Goal: Information Seeking & Learning: Compare options

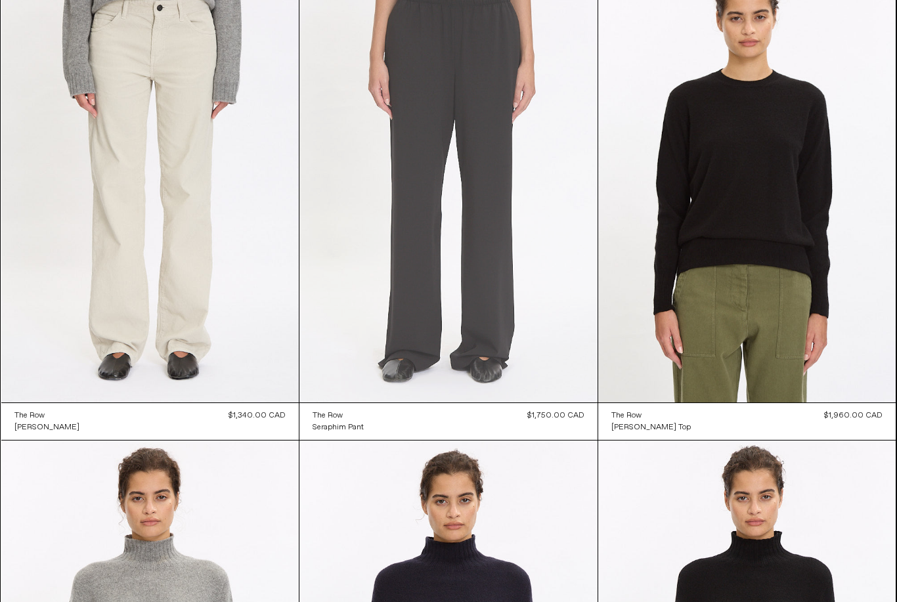
scroll to position [606, 0]
click at [478, 255] on at bounding box center [448, 179] width 298 height 447
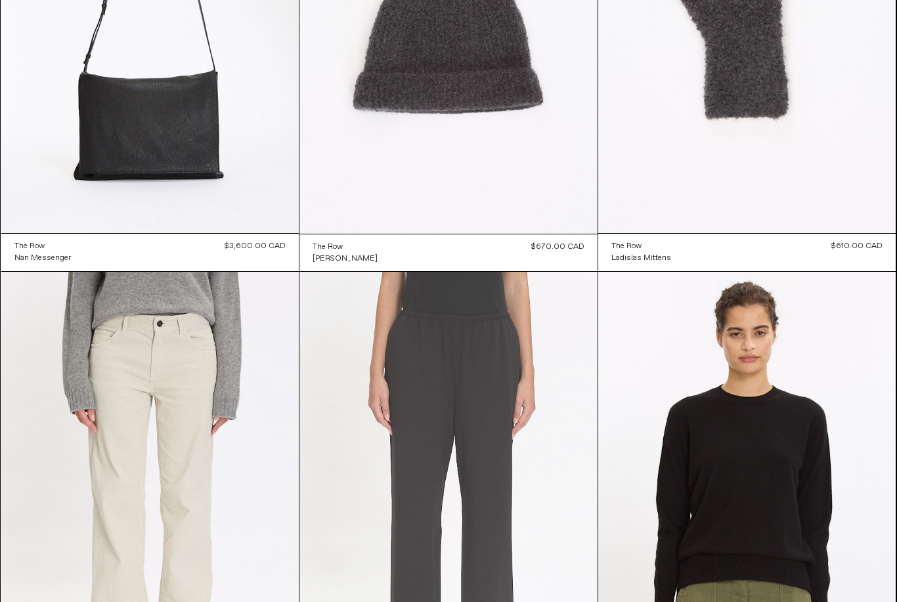
scroll to position [0, 0]
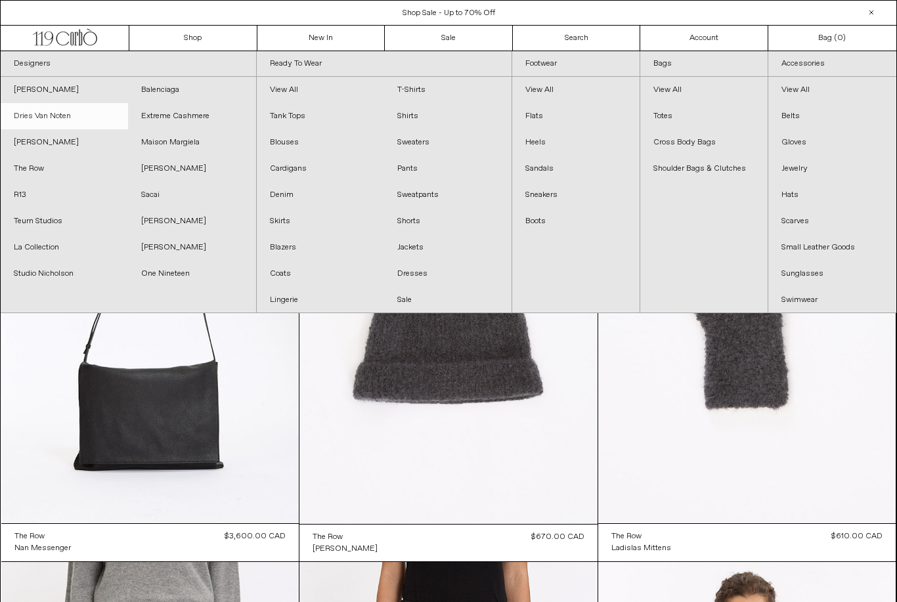
click at [59, 116] on link "Dries Van Noten" at bounding box center [64, 116] width 127 height 26
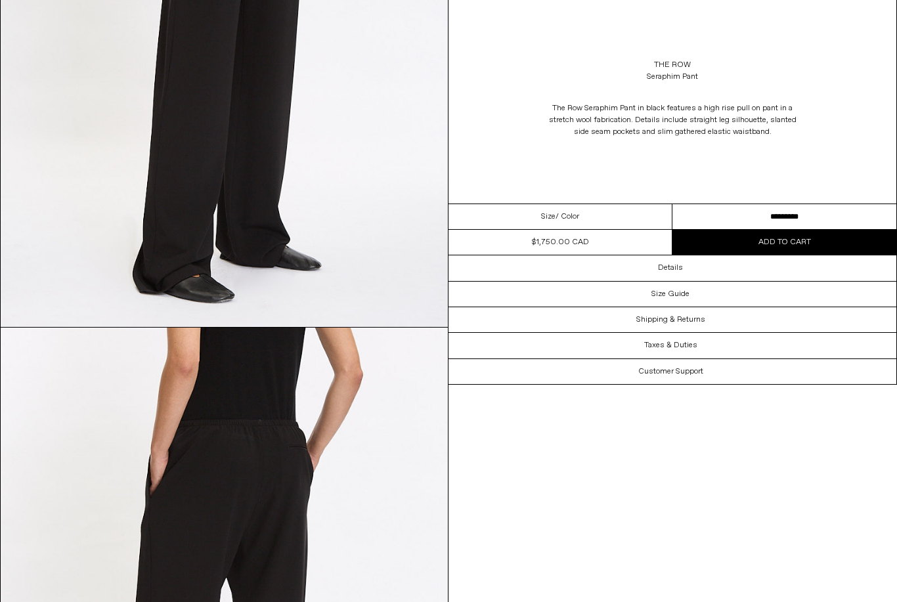
scroll to position [841, 0]
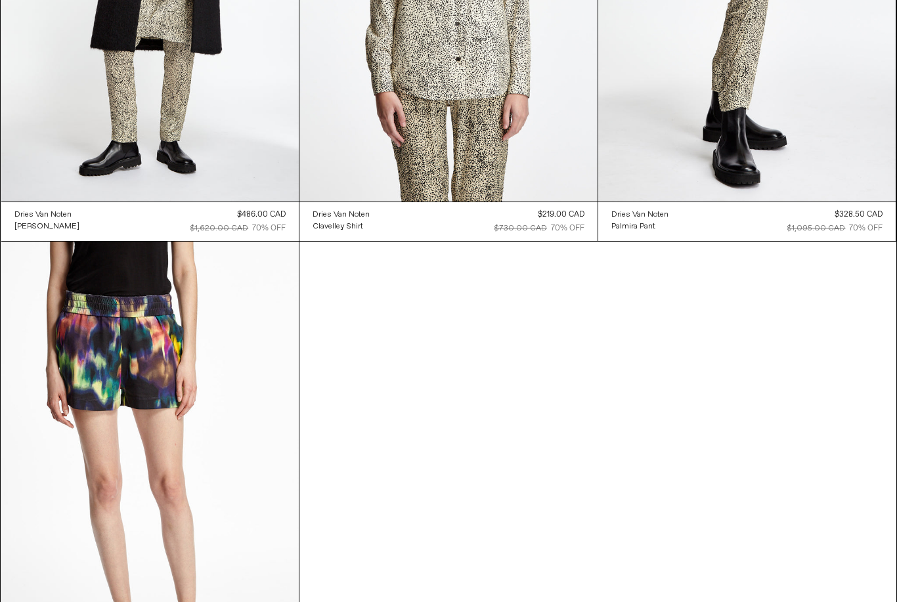
scroll to position [8719, 0]
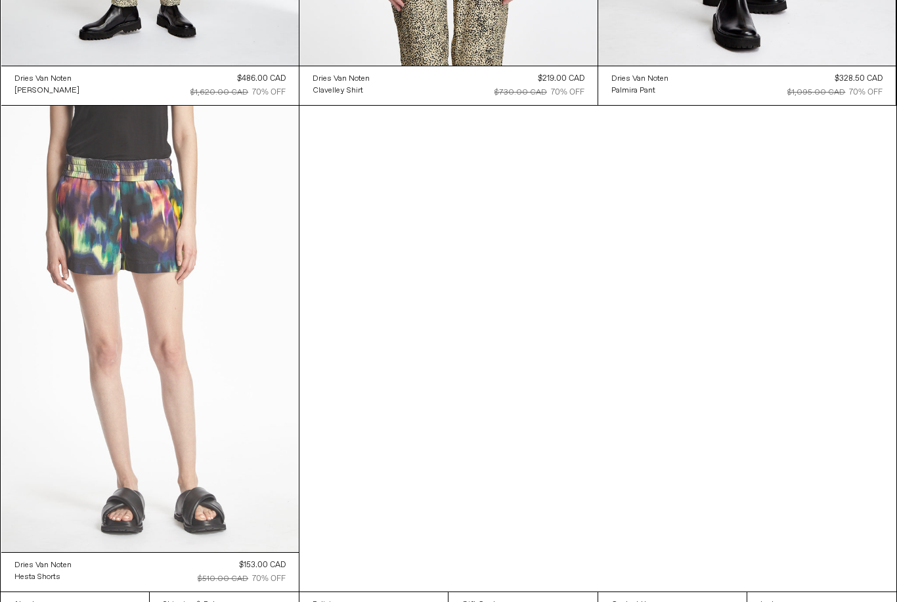
click at [174, 371] on at bounding box center [150, 329] width 298 height 446
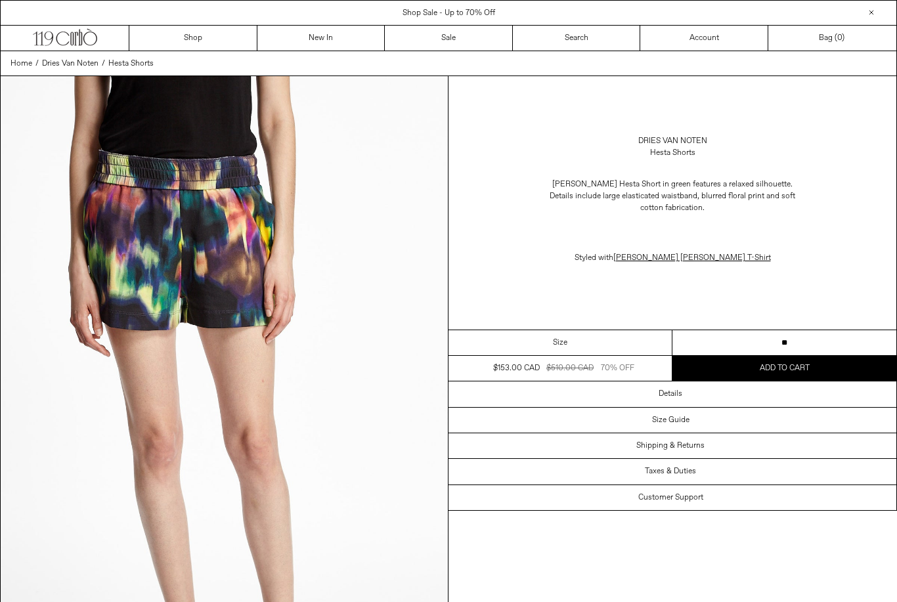
click at [823, 347] on select "** *" at bounding box center [784, 343] width 224 height 26
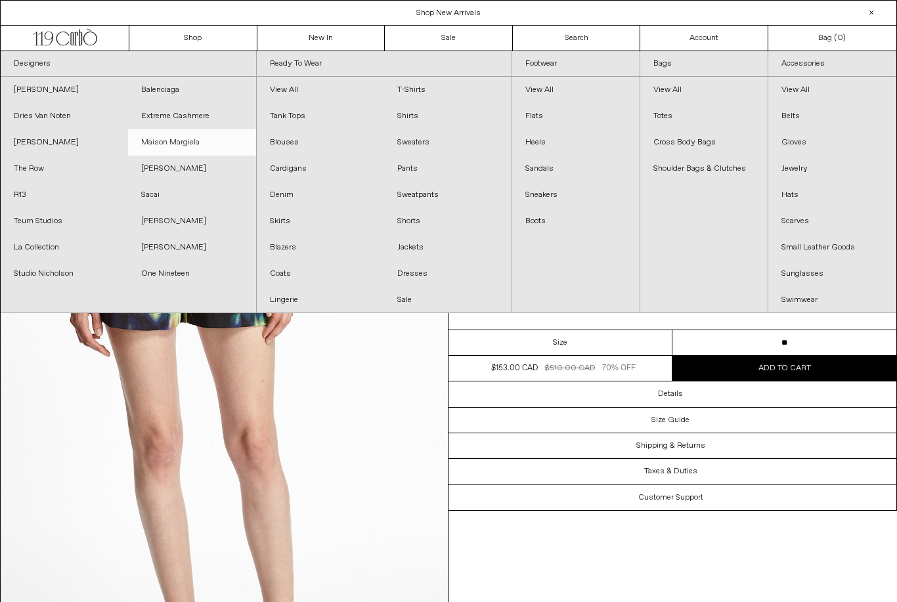
click at [179, 144] on link "Maison Margiela" at bounding box center [191, 142] width 127 height 26
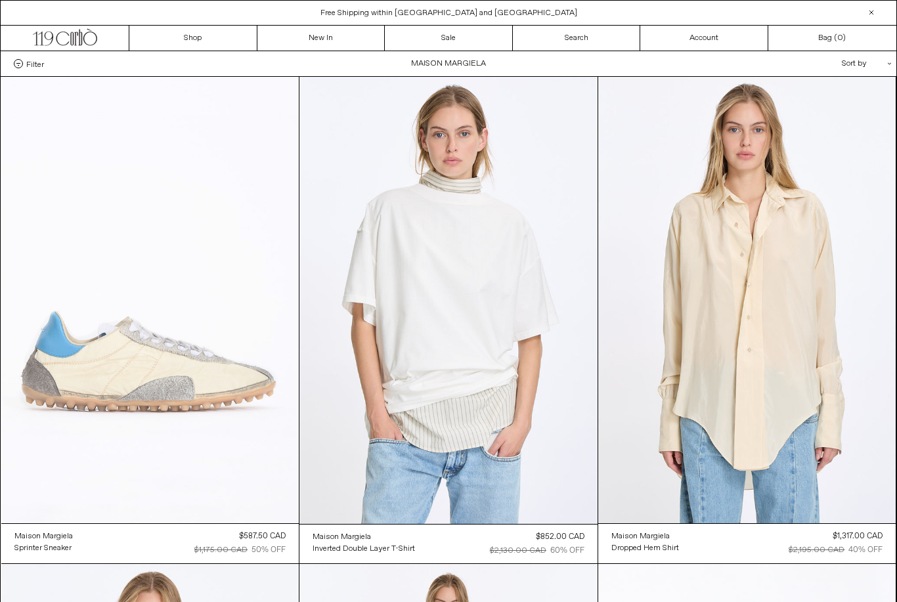
click at [188, 384] on at bounding box center [150, 300] width 298 height 446
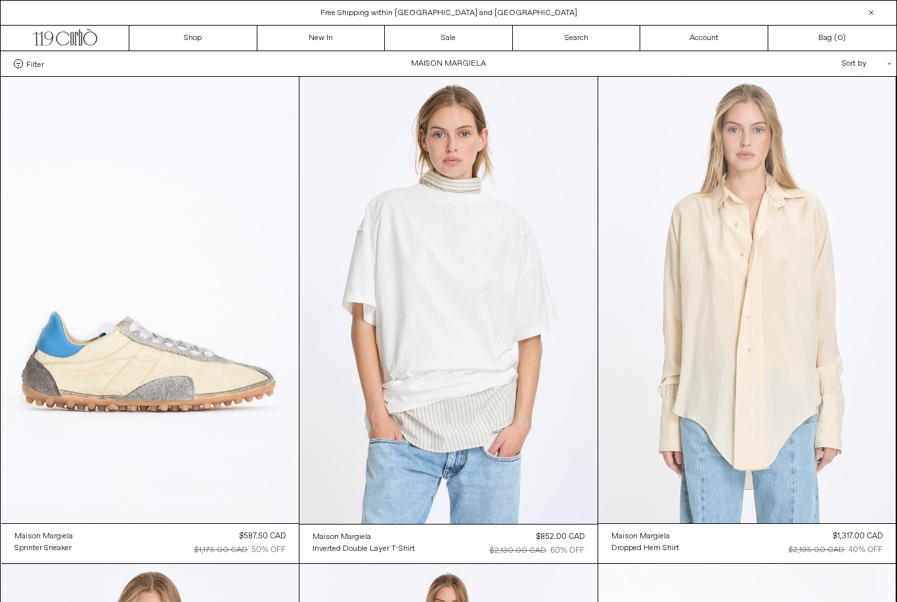
click at [765, 387] on at bounding box center [747, 300] width 298 height 446
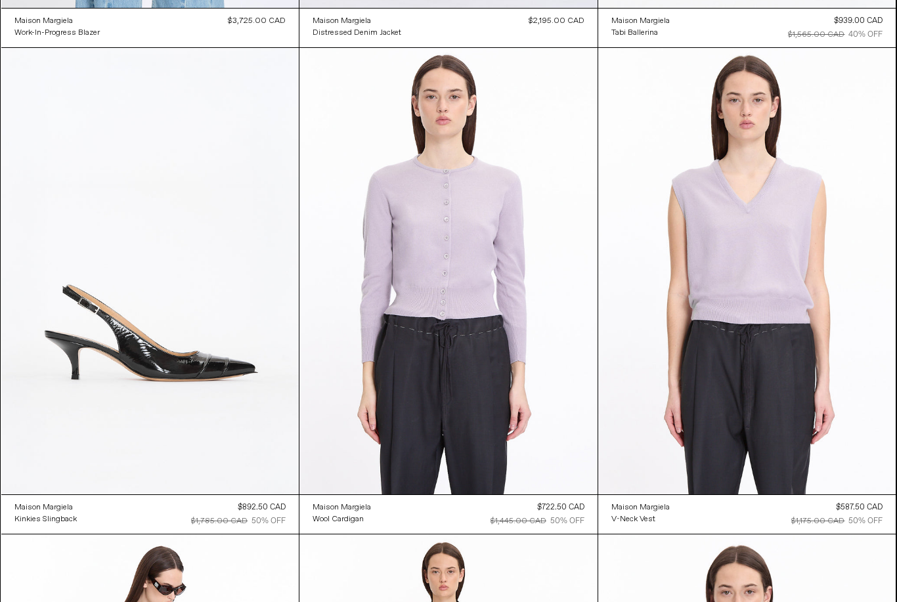
scroll to position [1002, 0]
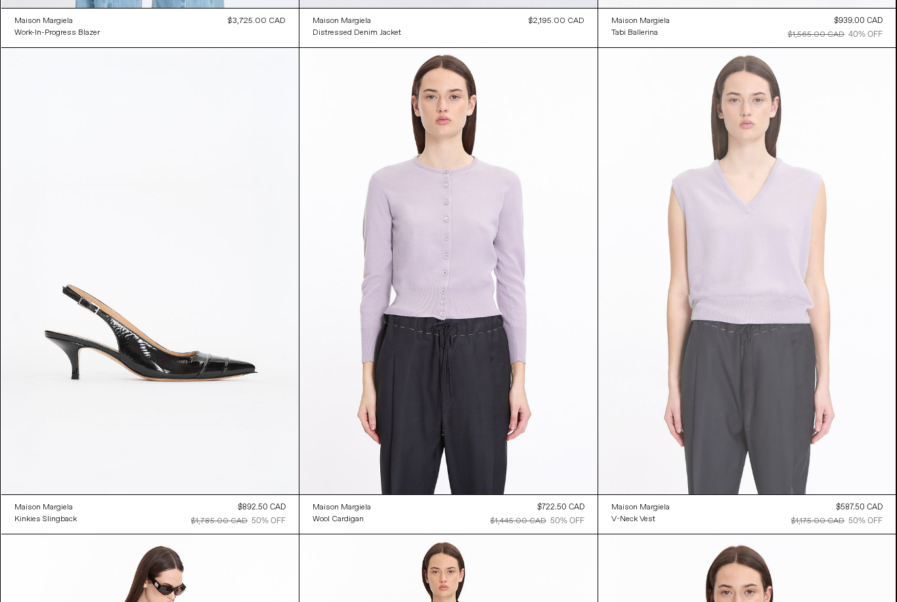
click at [788, 326] on at bounding box center [747, 271] width 298 height 446
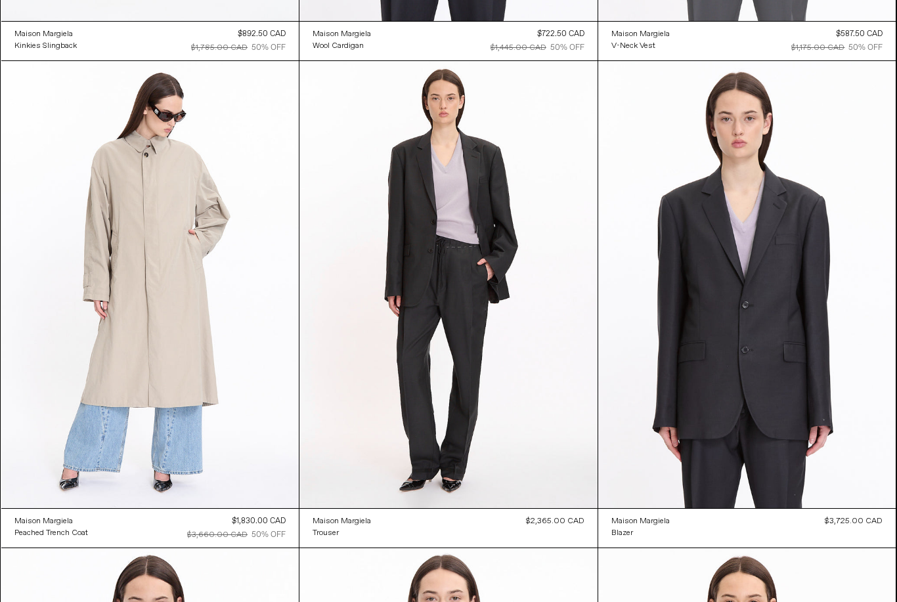
scroll to position [1475, 0]
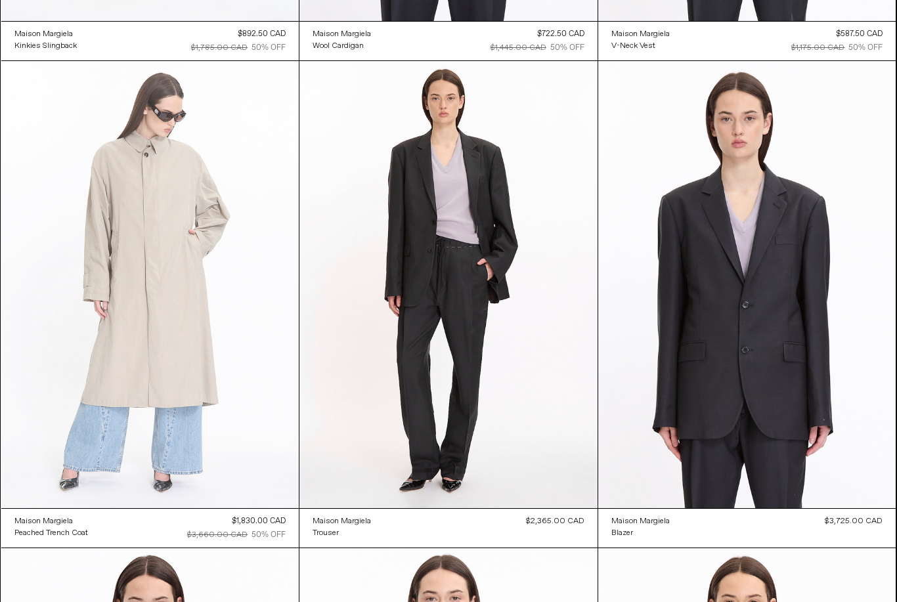
click at [182, 347] on at bounding box center [150, 284] width 298 height 446
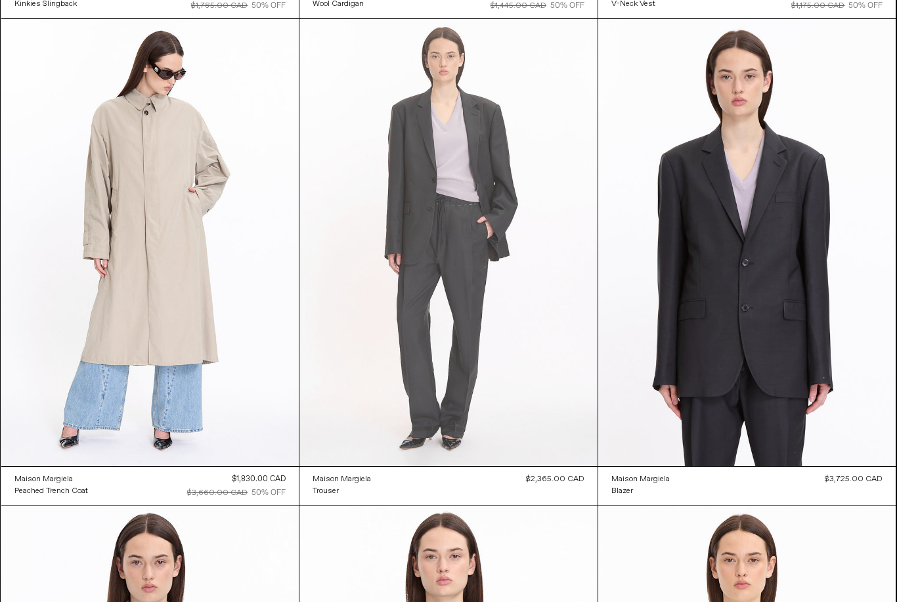
click at [474, 358] on at bounding box center [448, 242] width 298 height 447
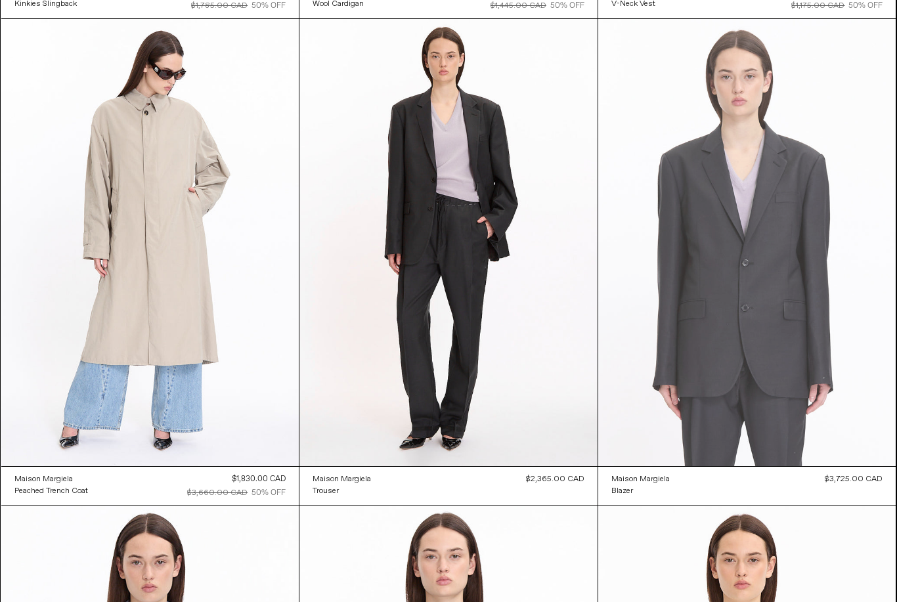
click at [775, 312] on at bounding box center [747, 242] width 298 height 446
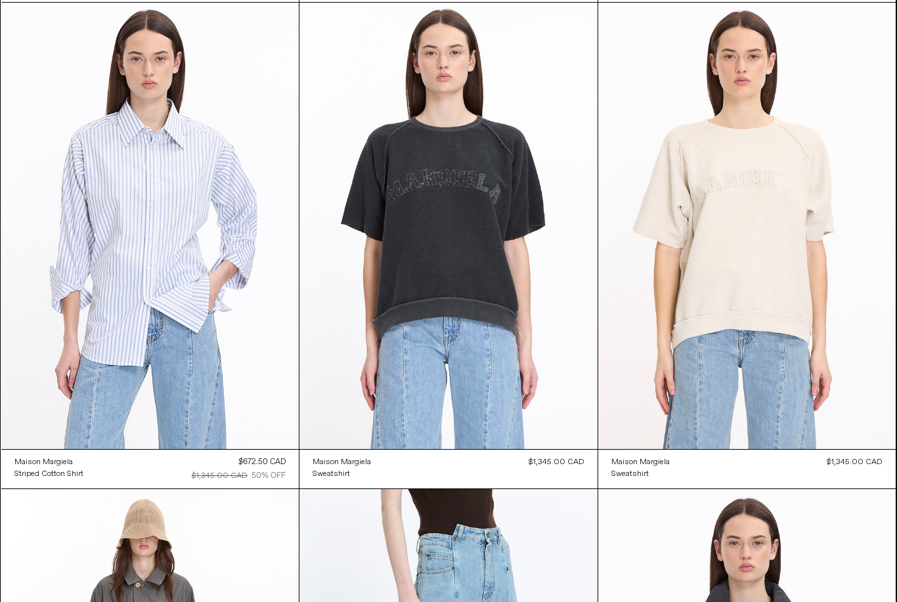
scroll to position [2021, 0]
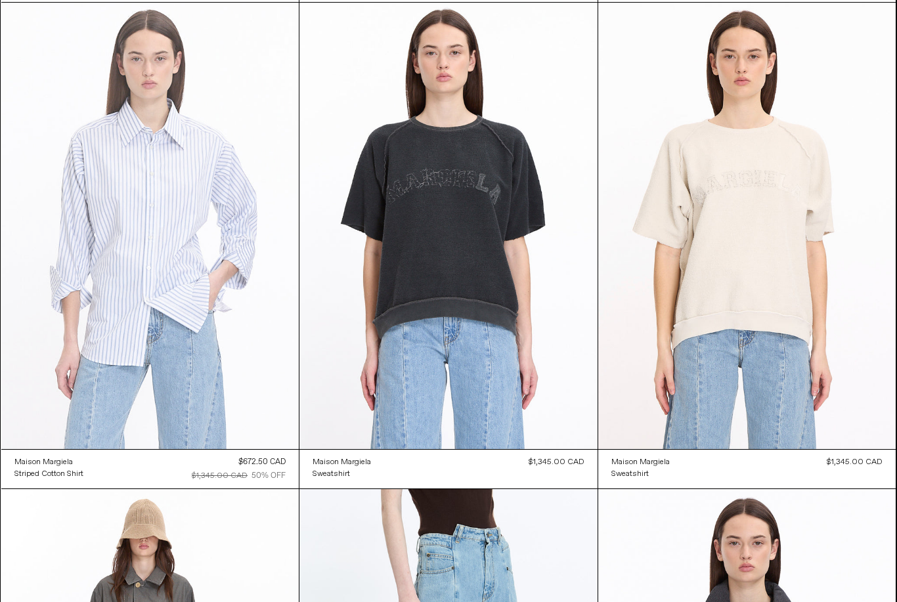
click at [192, 312] on at bounding box center [150, 226] width 298 height 446
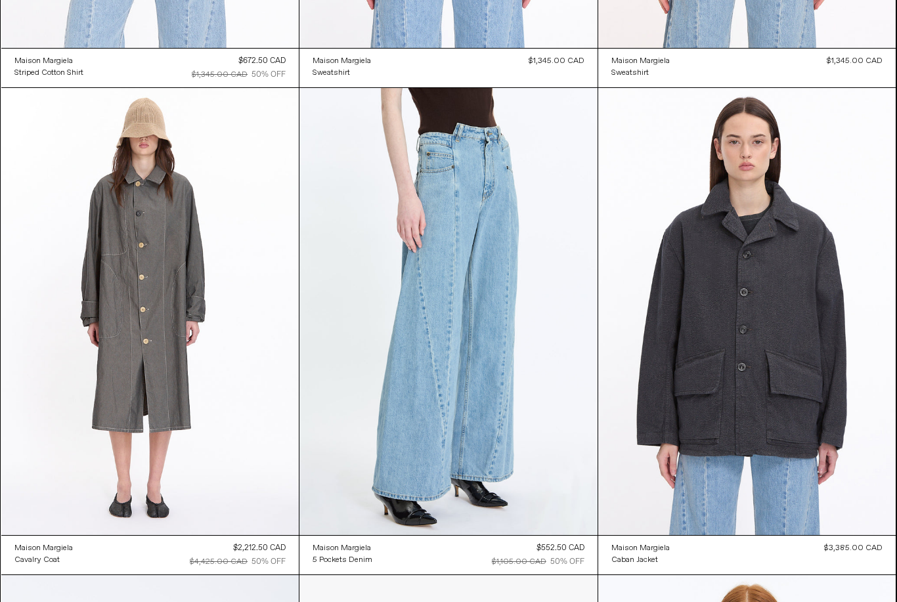
scroll to position [2422, 0]
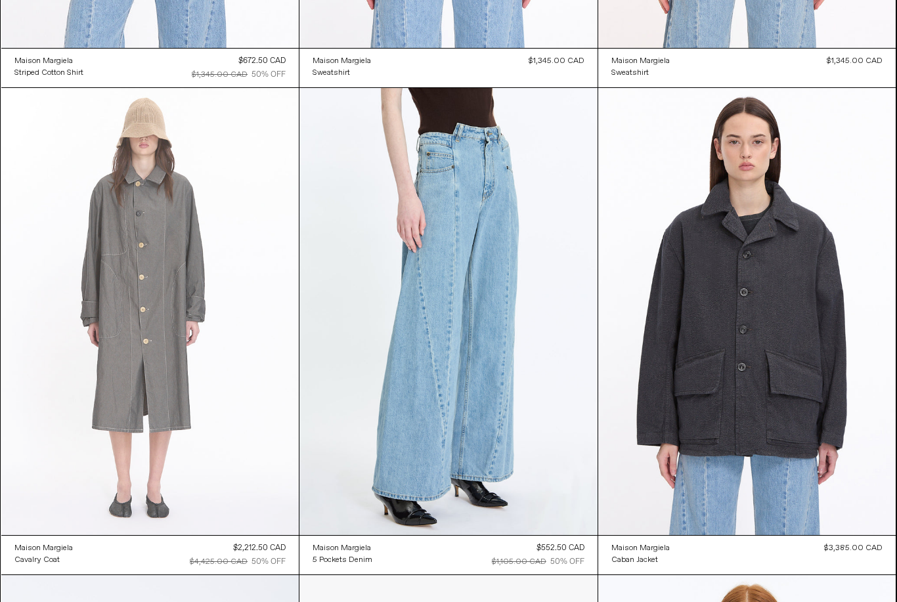
click at [164, 380] on at bounding box center [150, 311] width 298 height 446
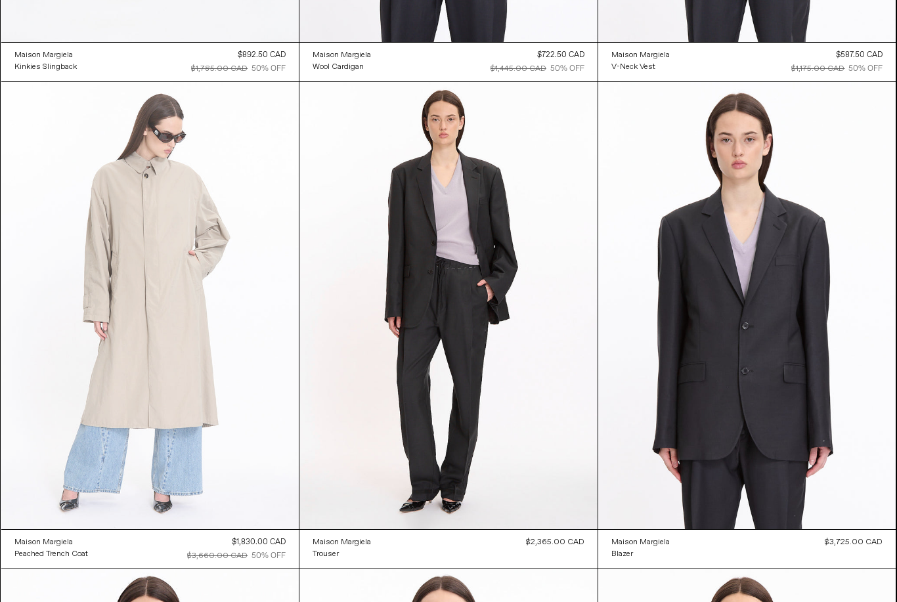
scroll to position [1454, 0]
click at [217, 377] on at bounding box center [150, 305] width 298 height 446
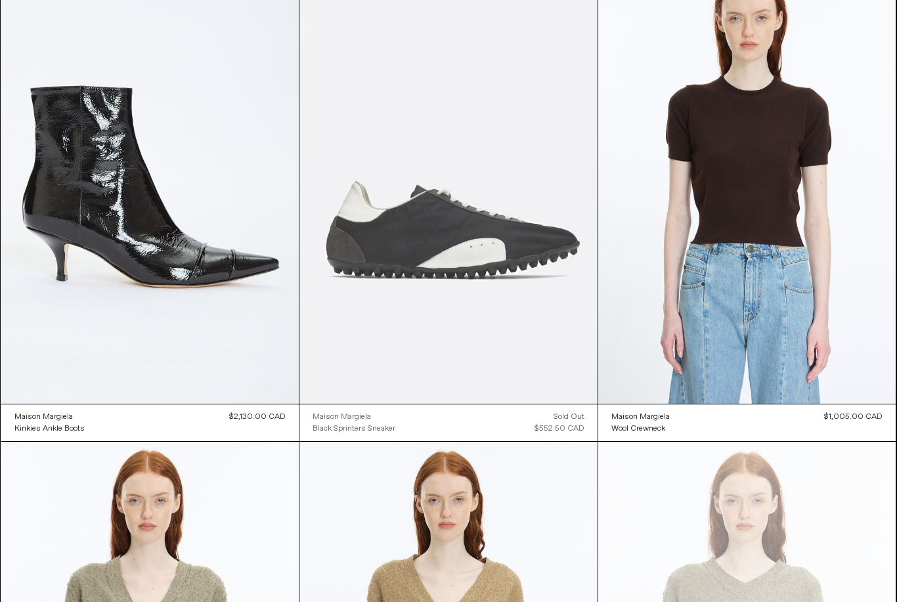
scroll to position [3039, 0]
click at [522, 295] on at bounding box center [448, 180] width 298 height 447
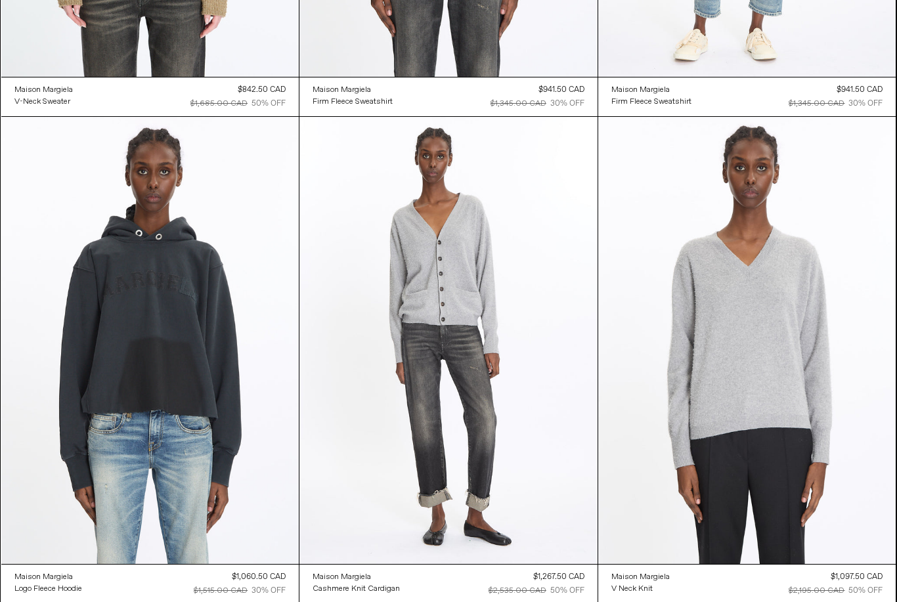
scroll to position [4338, 0]
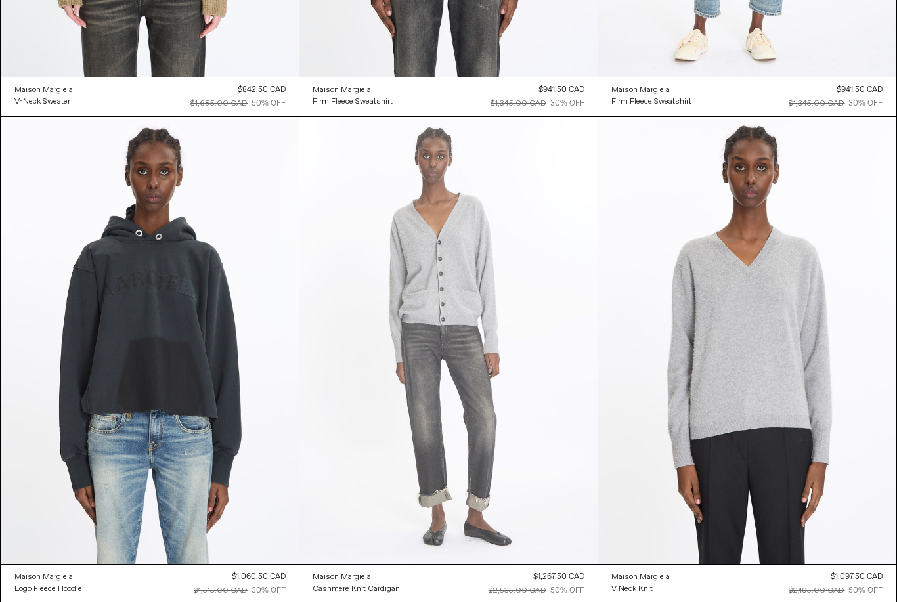
click at [479, 335] on at bounding box center [448, 340] width 298 height 447
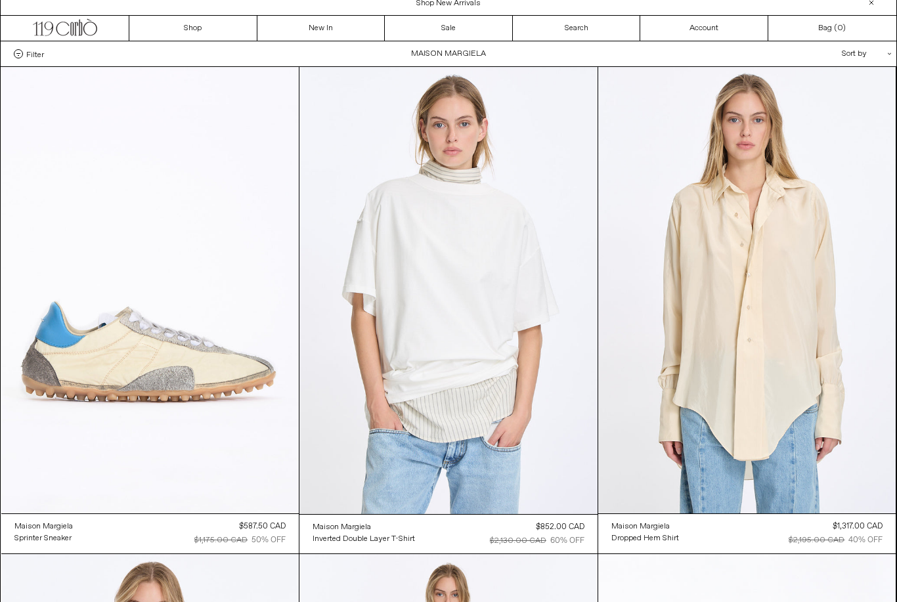
scroll to position [0, 0]
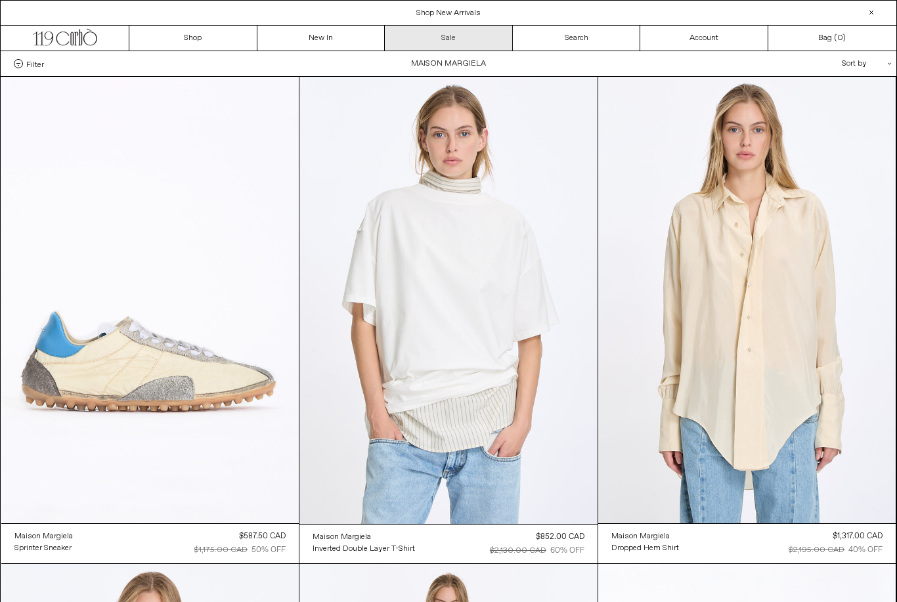
click at [460, 41] on link "Sale" at bounding box center [449, 38] width 128 height 25
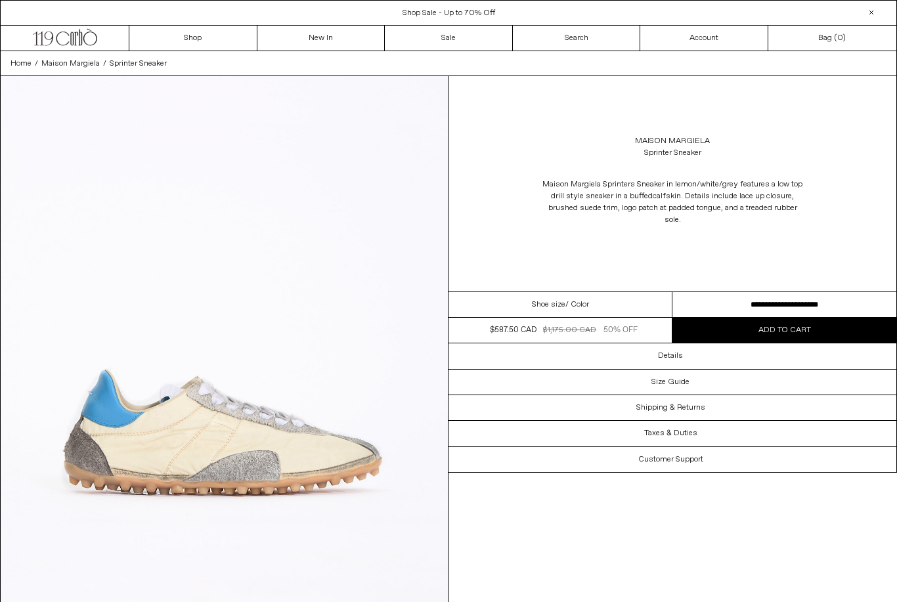
click at [833, 307] on select "**********" at bounding box center [784, 305] width 224 height 26
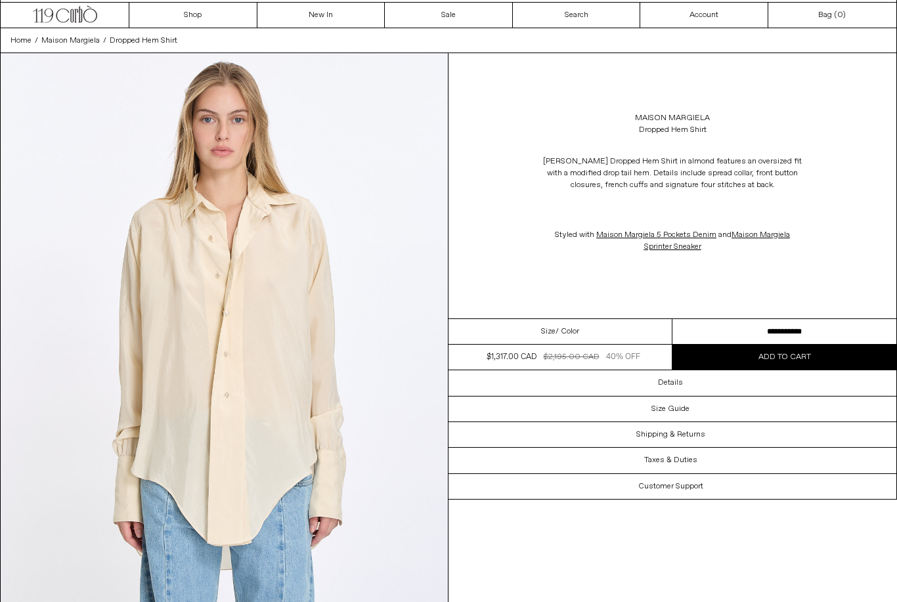
scroll to position [26, 0]
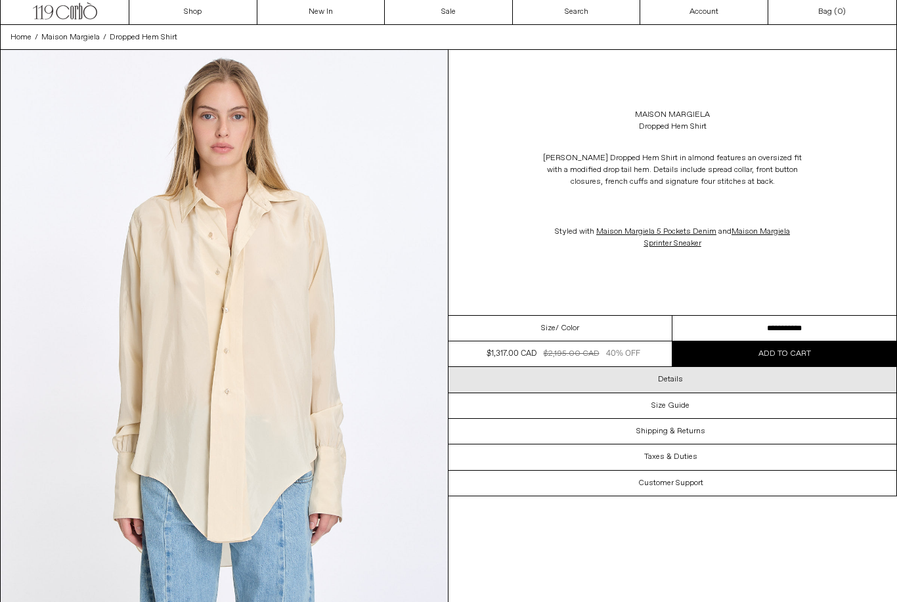
click at [676, 381] on h3 "Details" at bounding box center [670, 379] width 25 height 9
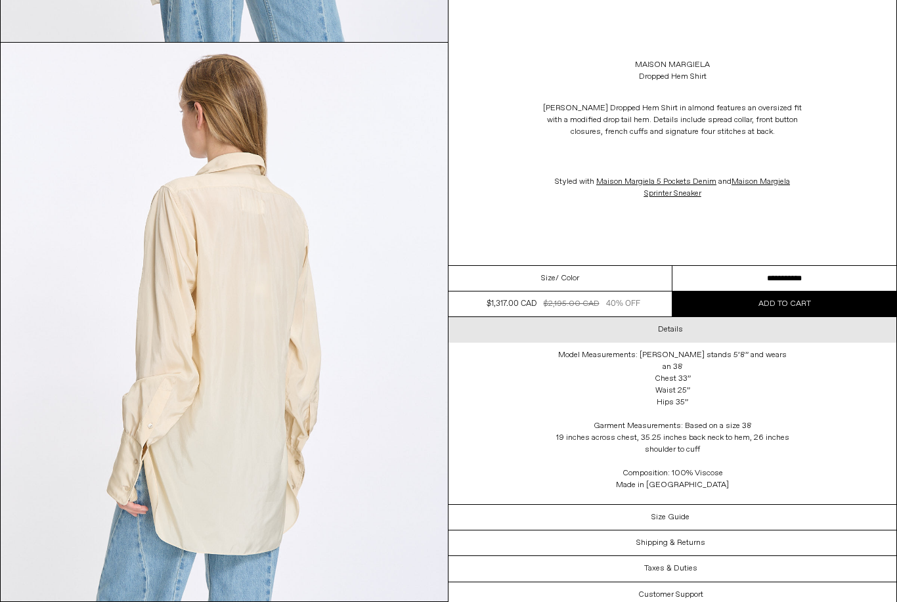
scroll to position [1126, 0]
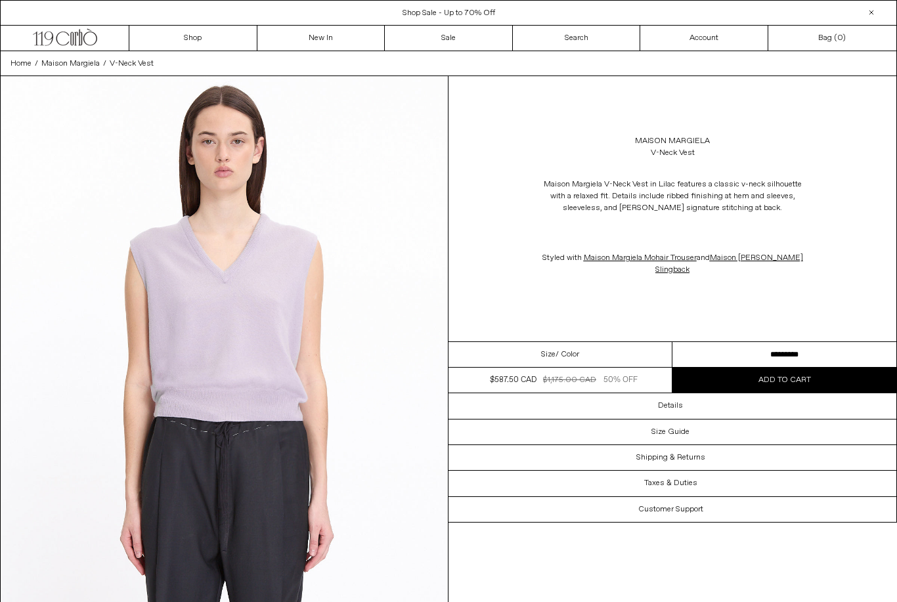
click at [872, 357] on select "**********" at bounding box center [784, 355] width 224 height 26
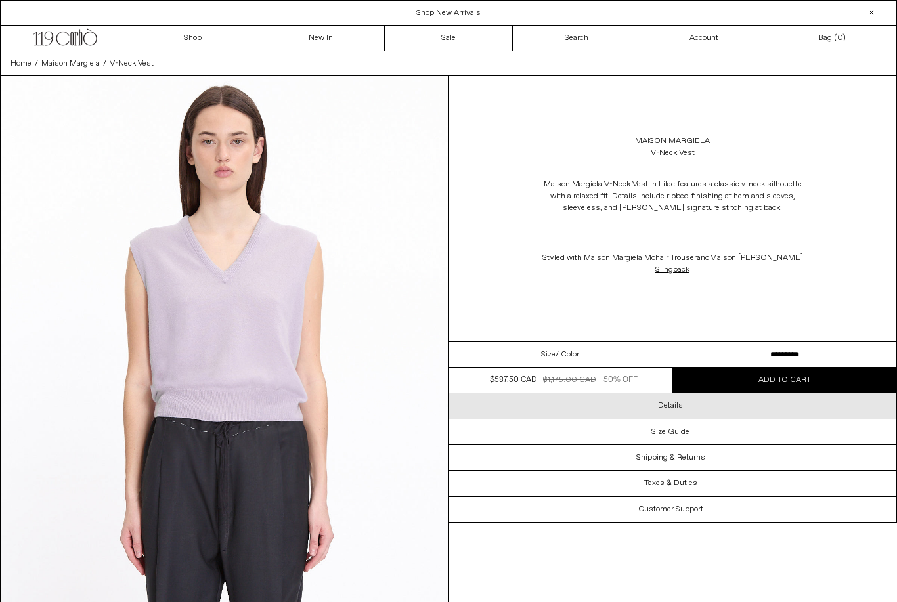
click at [679, 406] on h3 "Details" at bounding box center [670, 405] width 25 height 9
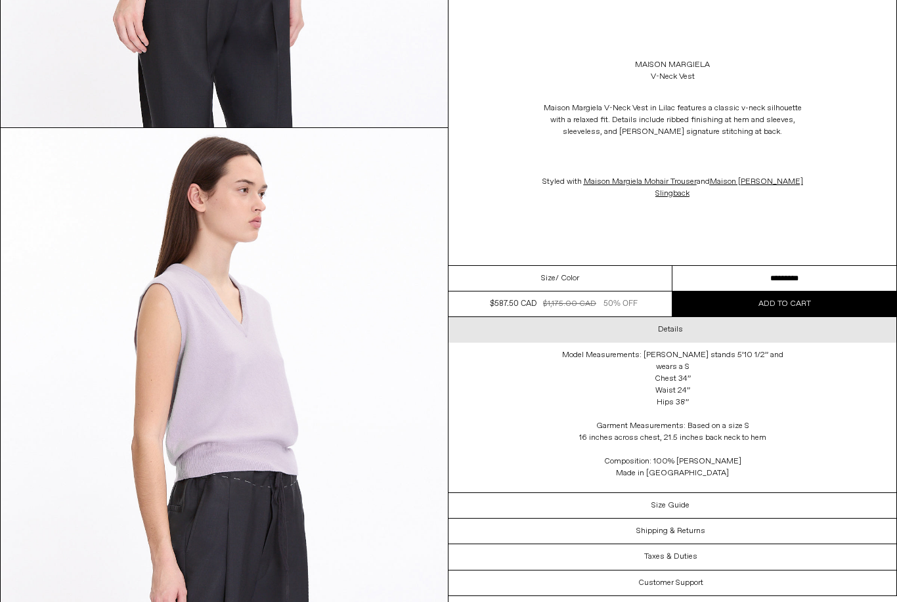
scroll to position [1071, 0]
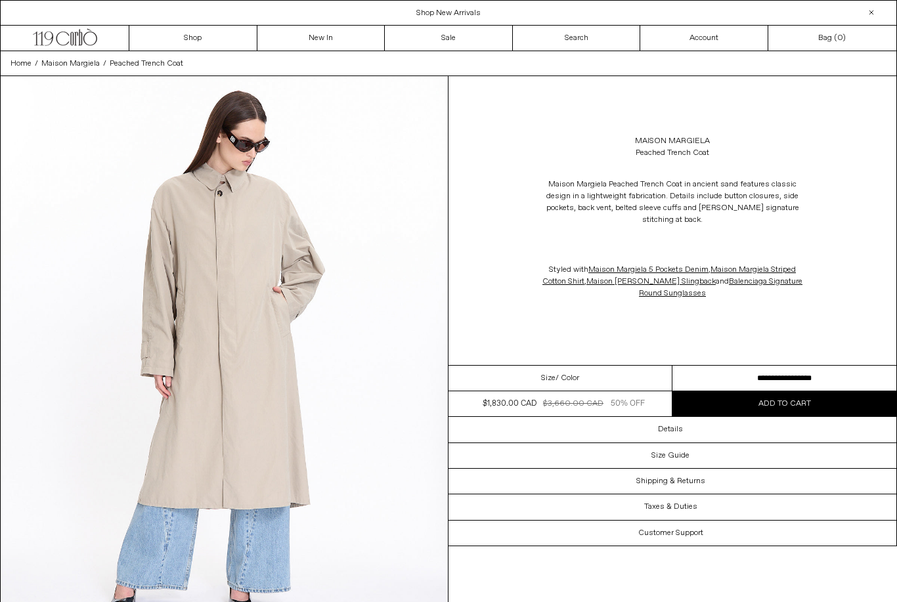
click at [845, 377] on select "**********" at bounding box center [784, 379] width 224 height 26
select select "**********"
click at [780, 409] on link "Notify Me" at bounding box center [784, 403] width 224 height 25
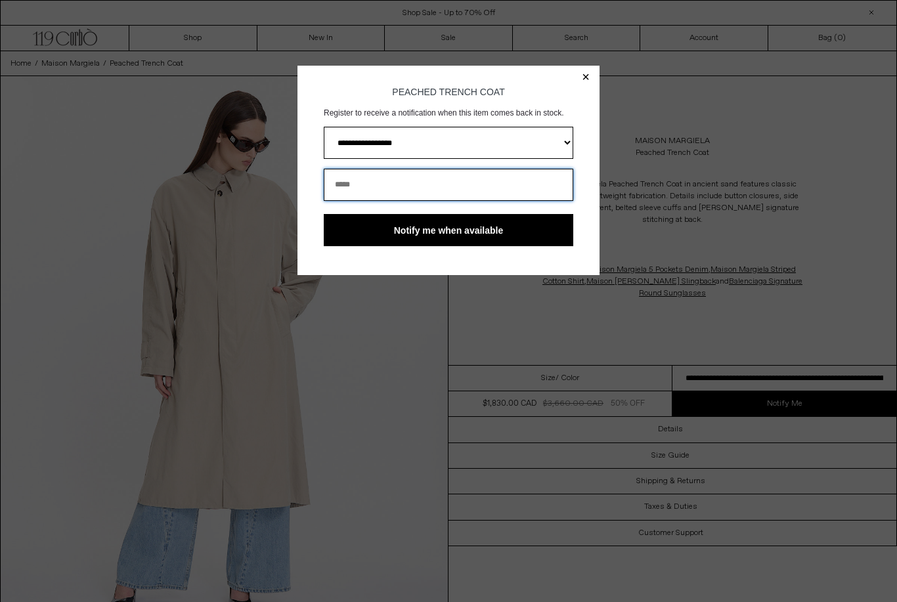
click at [345, 181] on input "email" at bounding box center [448, 185] width 249 height 32
type input "**********"
click at [444, 230] on button "Notify me when available" at bounding box center [448, 230] width 249 height 32
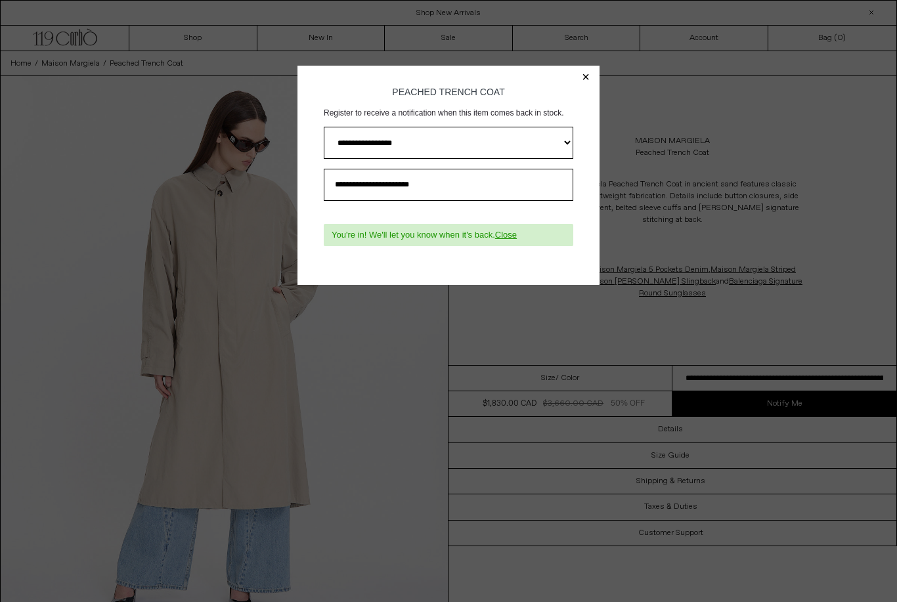
click at [587, 71] on button "×" at bounding box center [585, 76] width 8 height 13
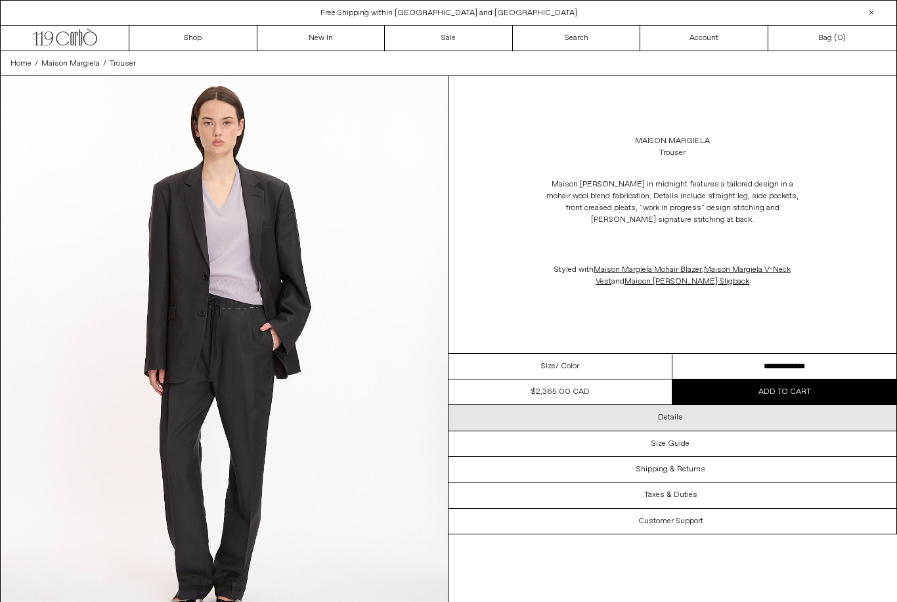
click at [681, 418] on h3 "Details" at bounding box center [670, 417] width 25 height 9
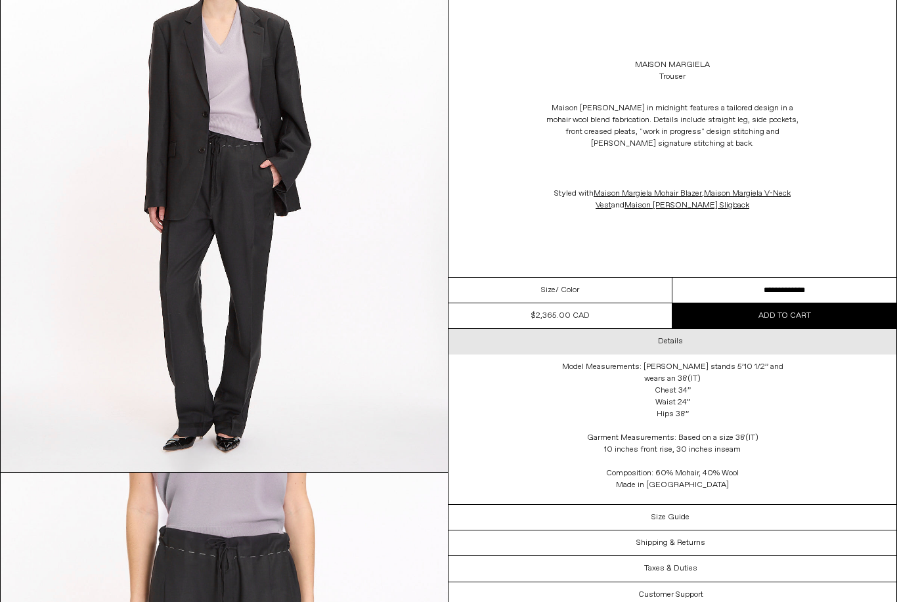
scroll to position [106, 0]
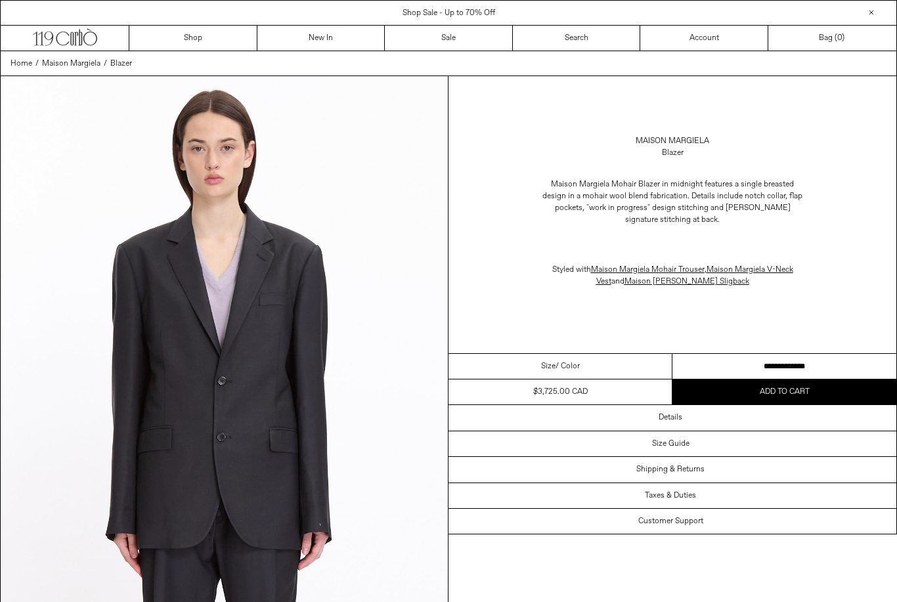
click at [772, 320] on div "Maison Margiela Blazer Maison Margiela Mohair Blazer in midnight features a sin…" at bounding box center [672, 214] width 448 height 277
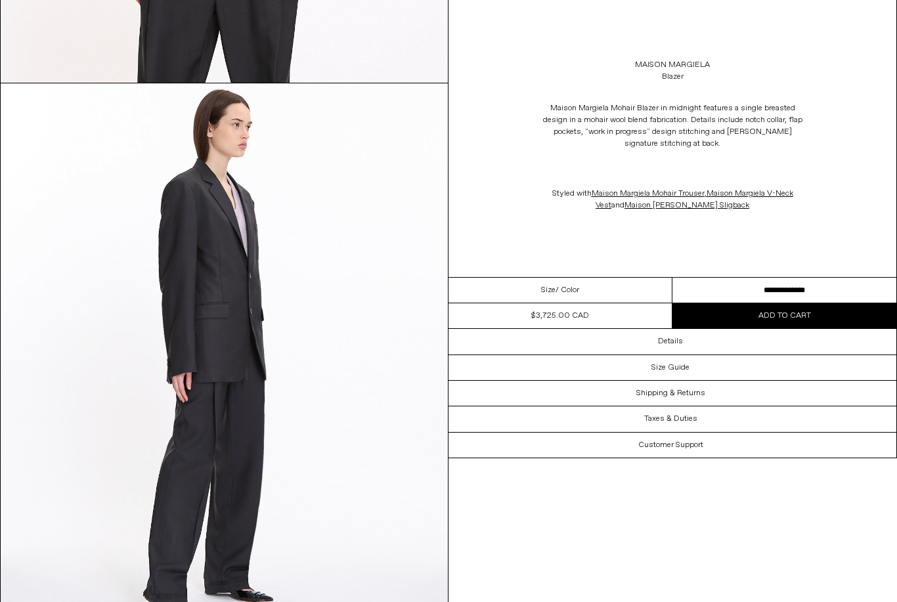
scroll to position [1713, 0]
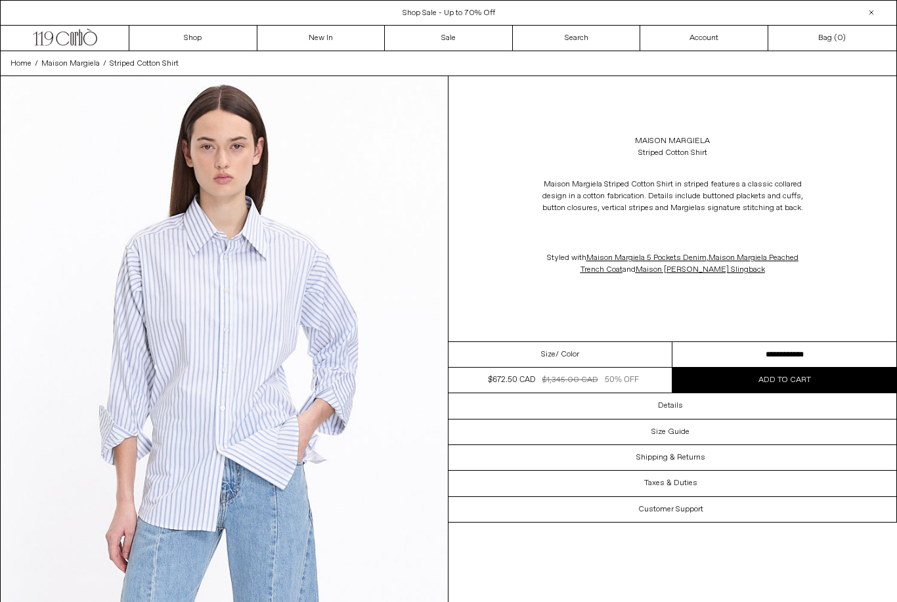
click at [774, 360] on select "**********" at bounding box center [784, 355] width 224 height 26
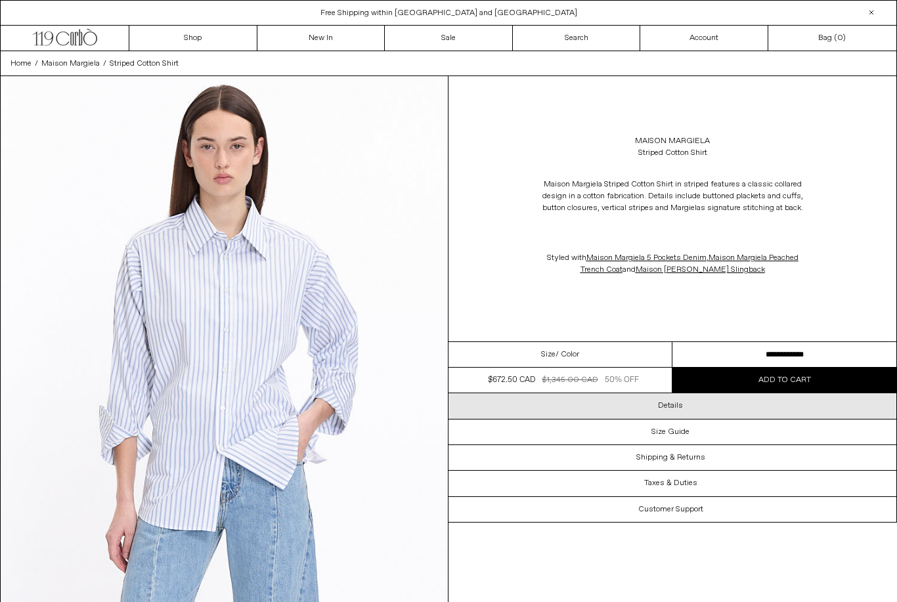
click at [698, 410] on div "Details" at bounding box center [672, 405] width 448 height 25
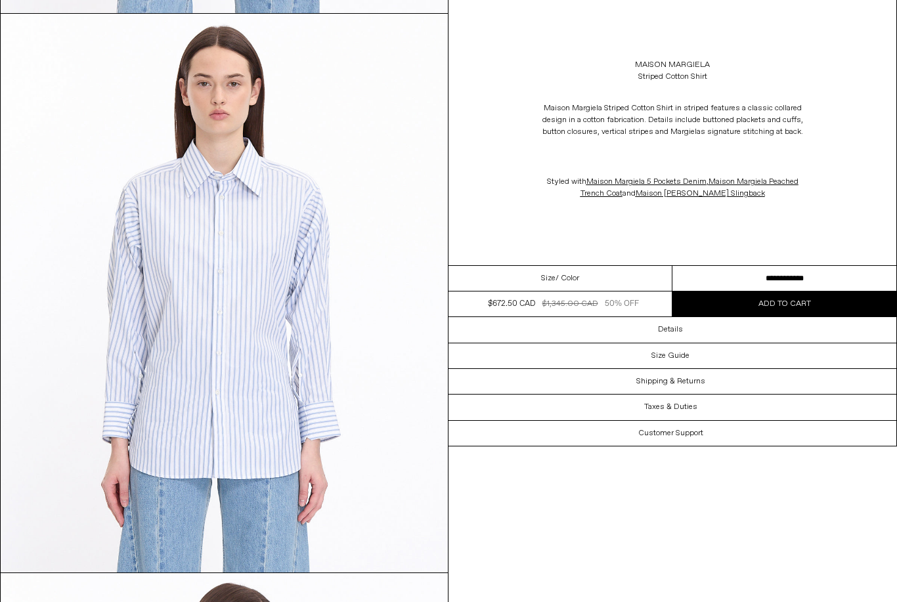
scroll to position [585, 0]
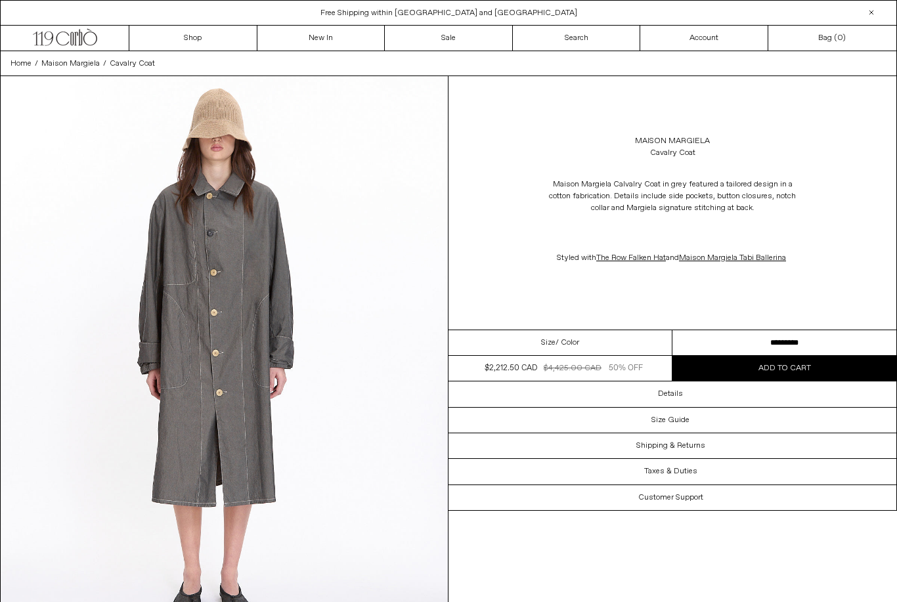
click at [829, 345] on select "**********" at bounding box center [784, 343] width 224 height 26
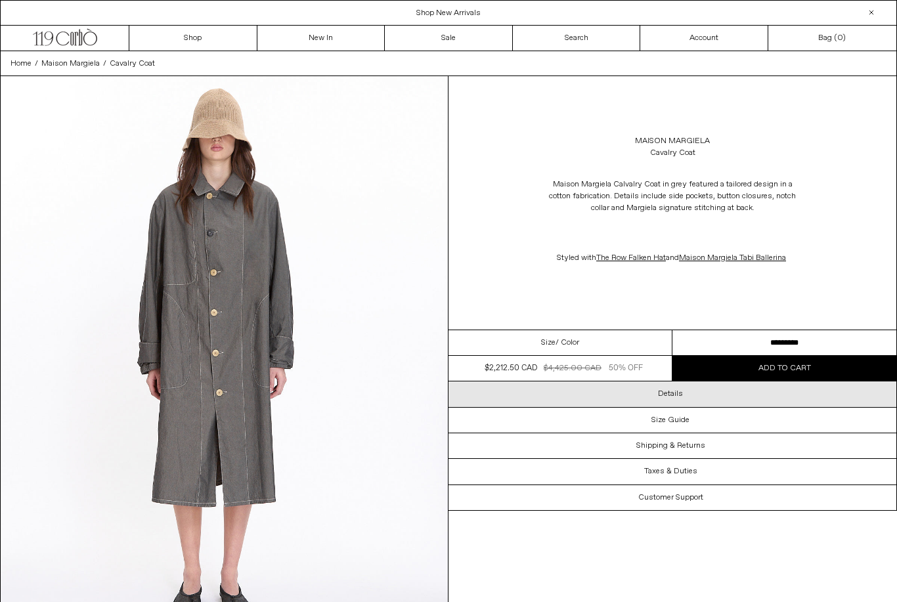
click at [620, 399] on div "Details" at bounding box center [672, 393] width 448 height 25
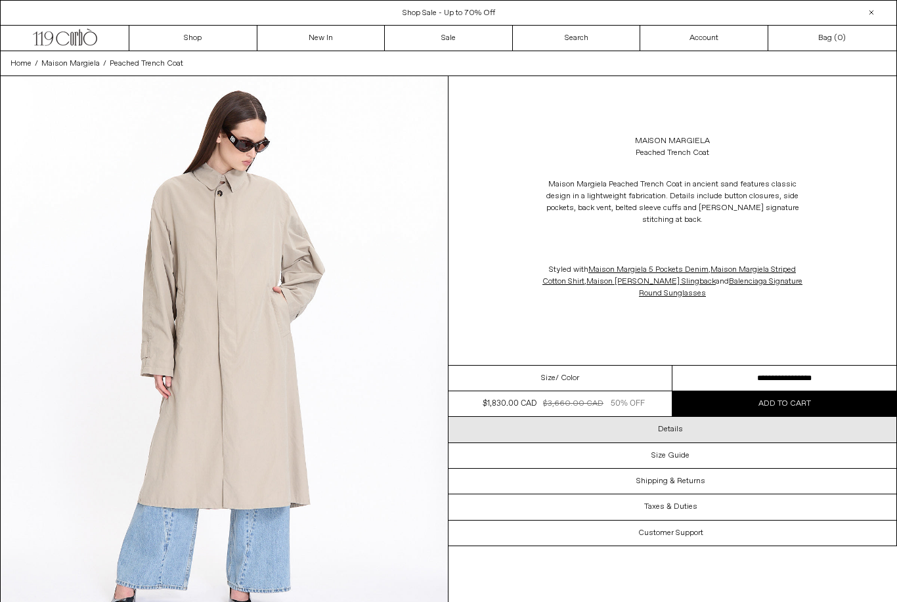
click at [692, 433] on div "Details" at bounding box center [672, 429] width 448 height 25
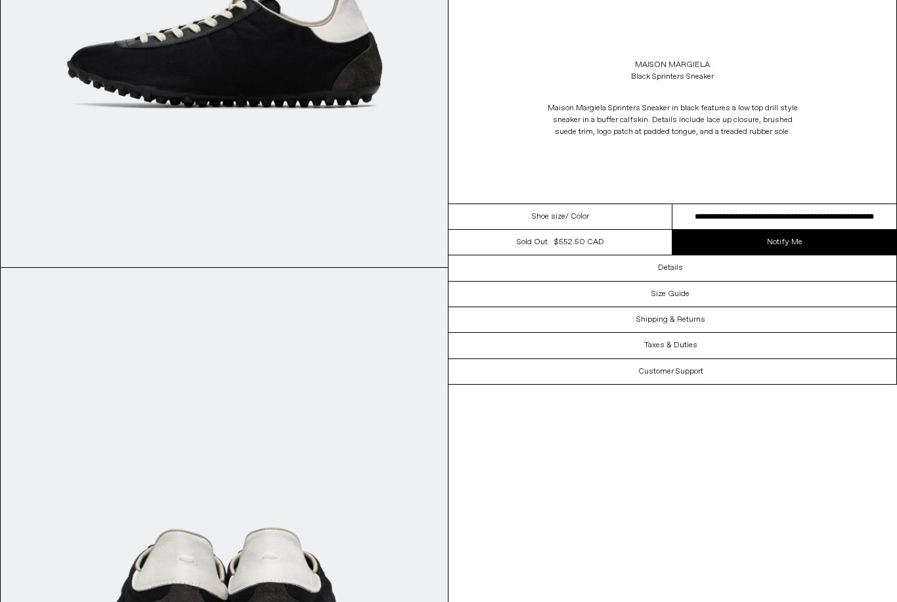
scroll to position [1475, 0]
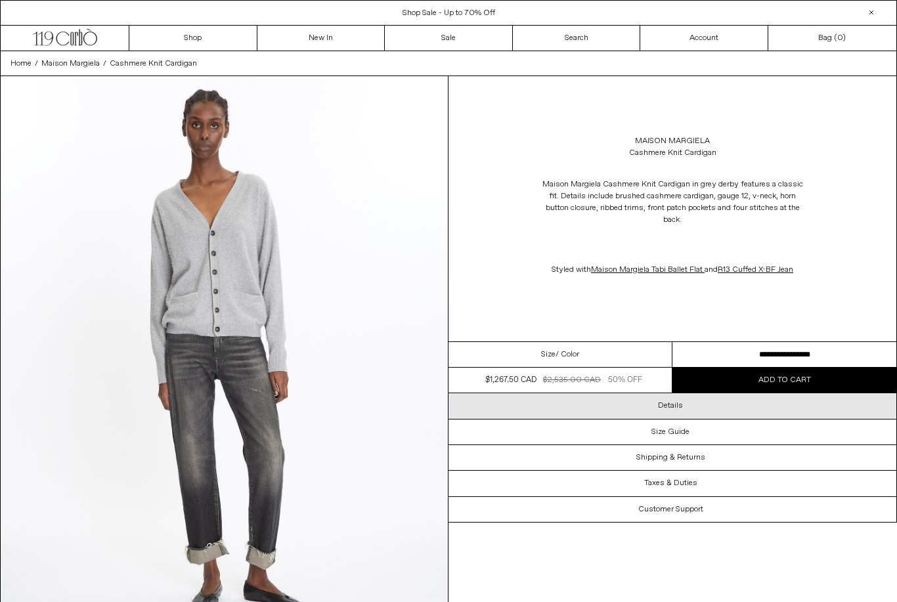
click at [708, 412] on div "Details" at bounding box center [672, 405] width 448 height 25
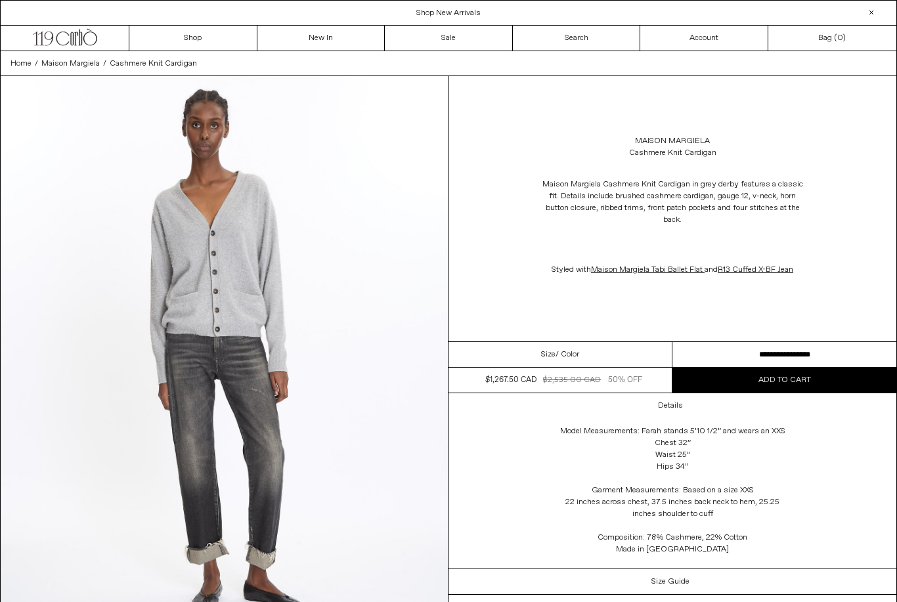
click at [870, 350] on select "**********" at bounding box center [784, 355] width 224 height 26
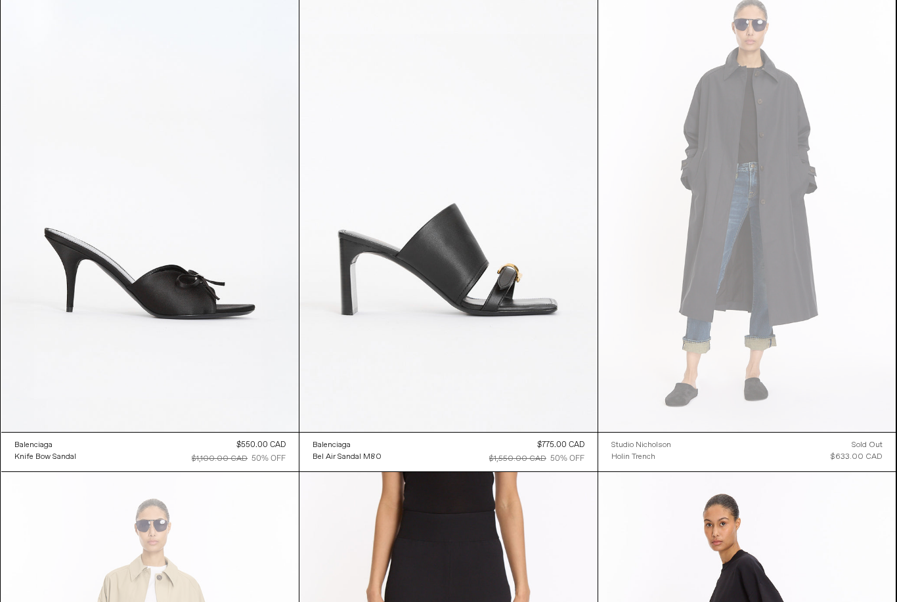
scroll to position [3011, 0]
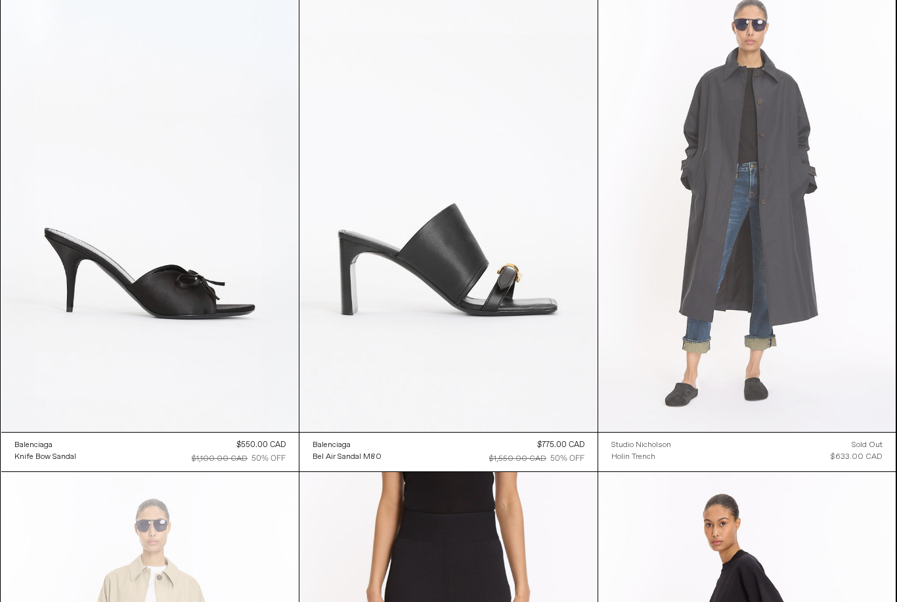
click at [746, 349] on at bounding box center [747, 209] width 298 height 446
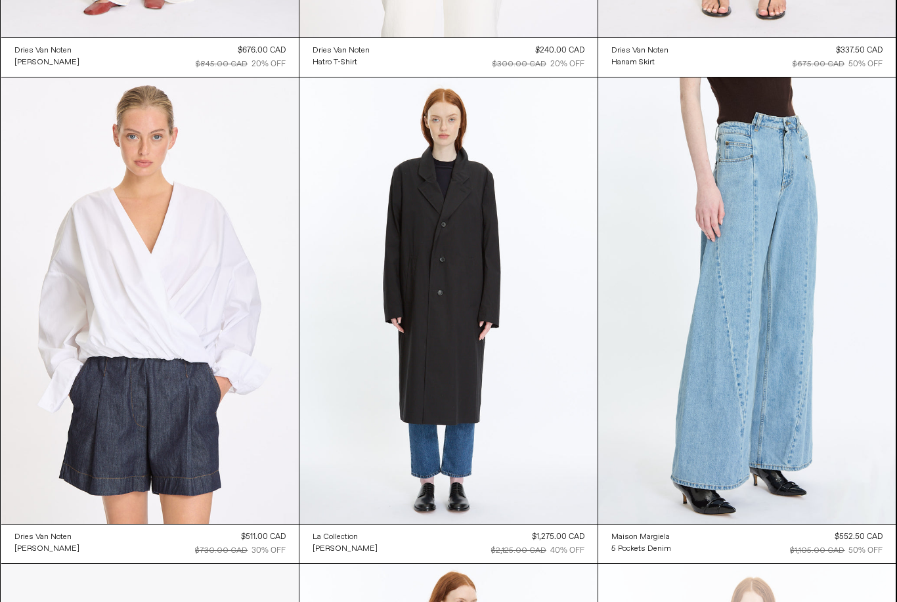
scroll to position [10706, 0]
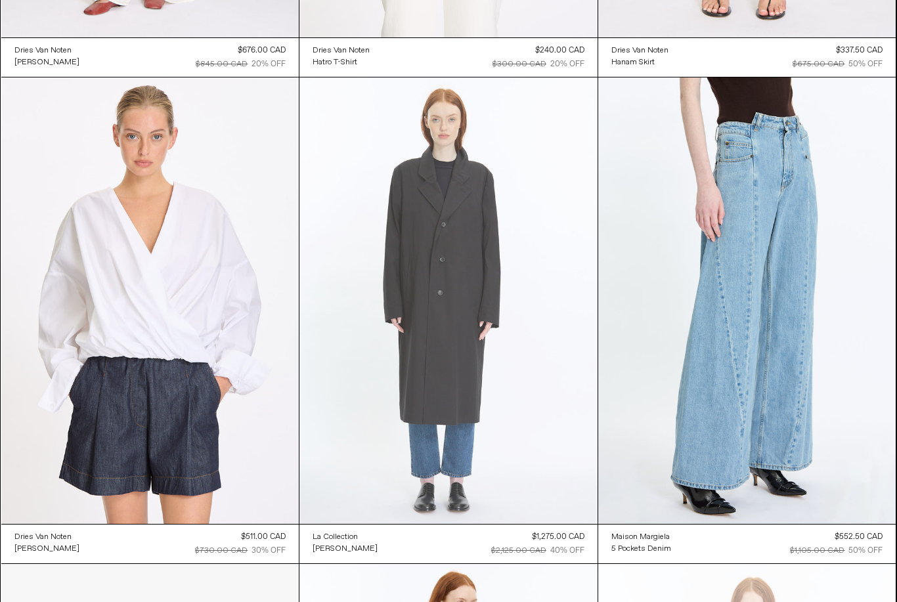
click at [557, 446] on at bounding box center [448, 300] width 298 height 447
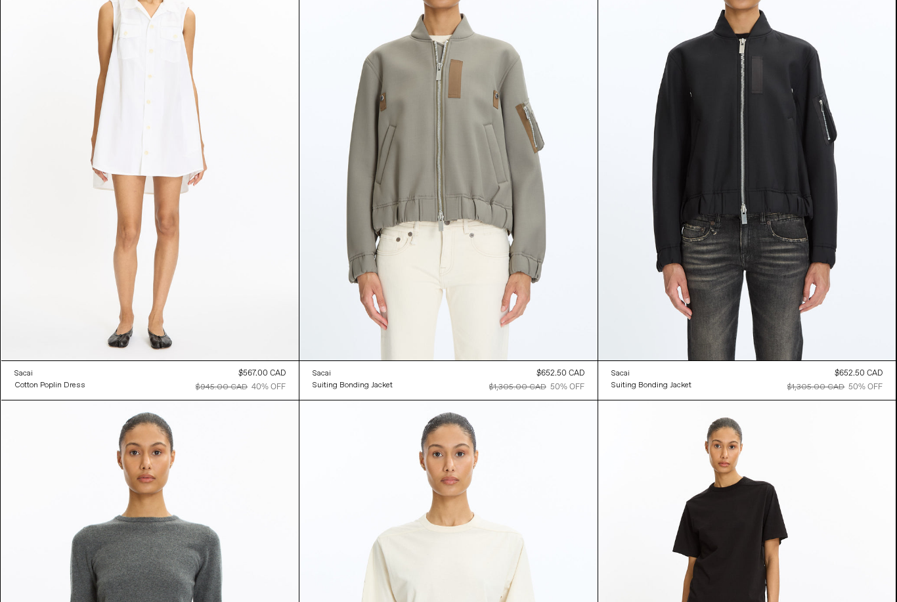
scroll to position [15736, 0]
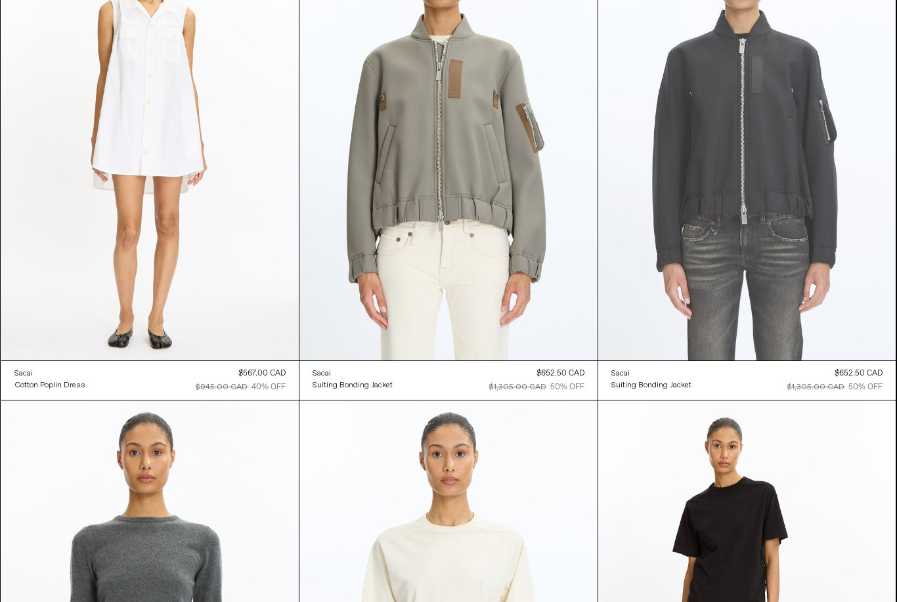
click at [773, 222] on at bounding box center [747, 137] width 298 height 446
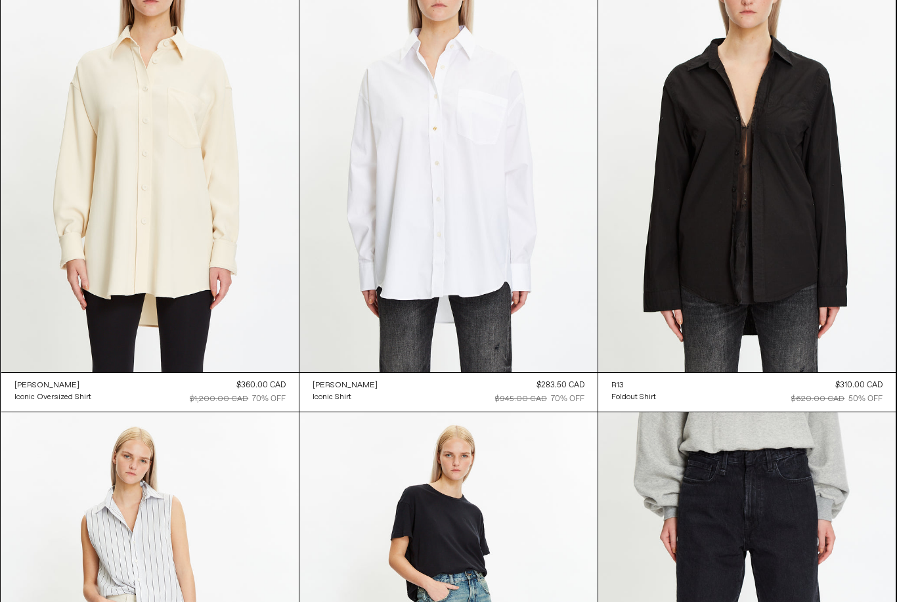
scroll to position [31295, 0]
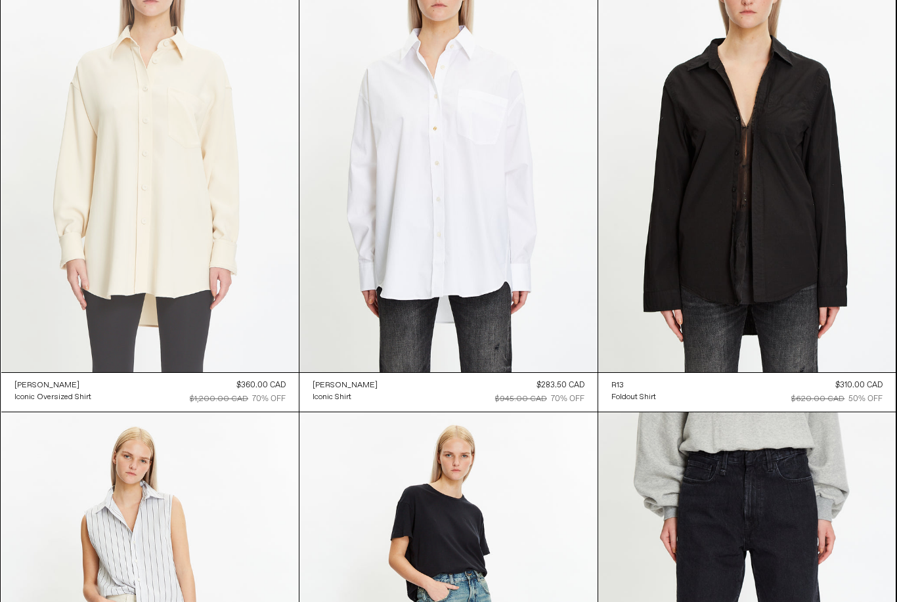
click at [171, 247] on at bounding box center [150, 149] width 298 height 446
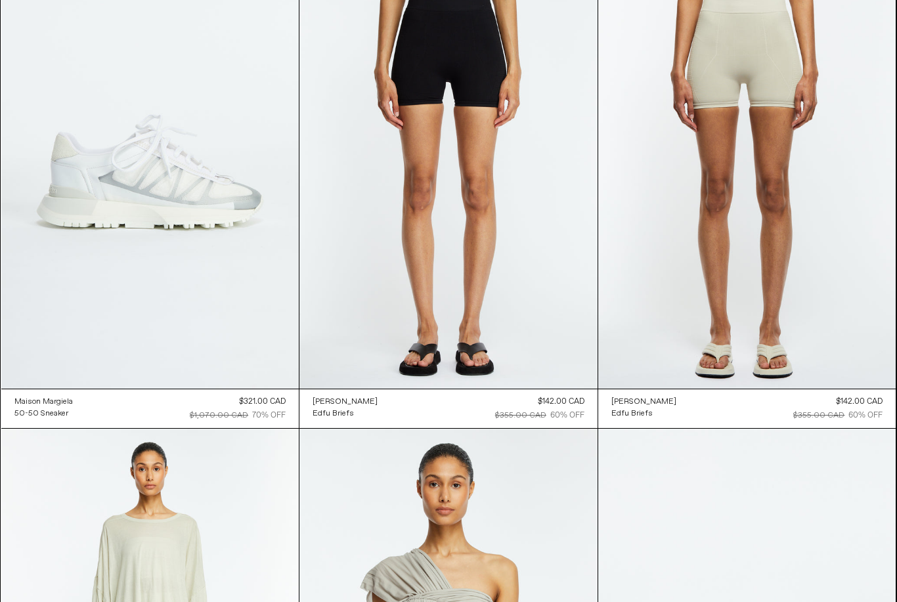
scroll to position [36145, 0]
click at [178, 262] on at bounding box center [150, 165] width 298 height 446
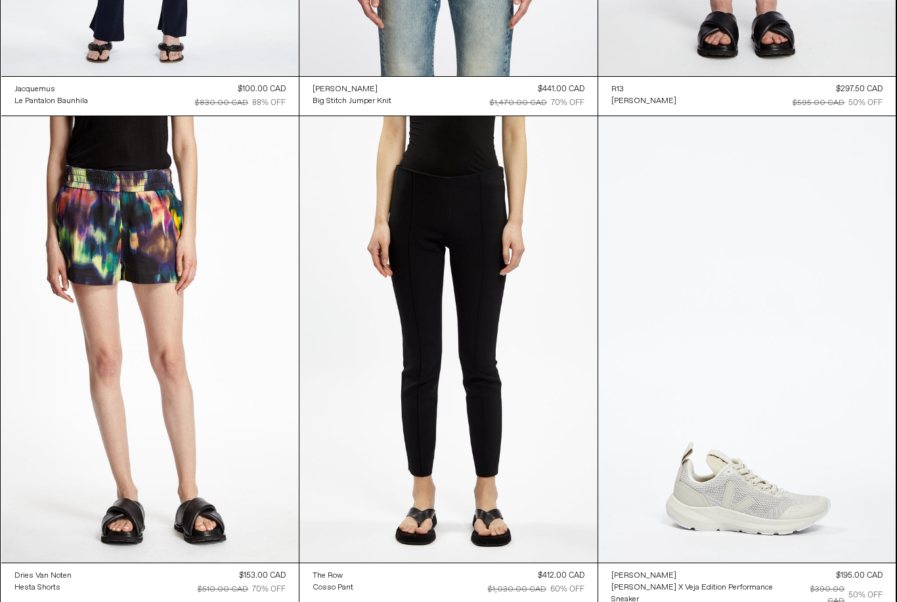
scroll to position [43769, 0]
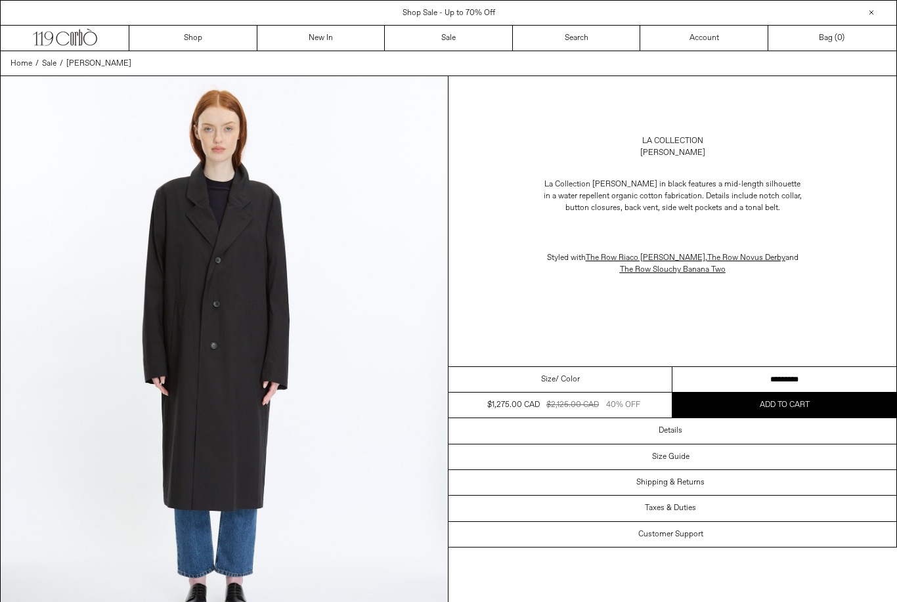
click at [858, 379] on select "**********" at bounding box center [784, 380] width 224 height 26
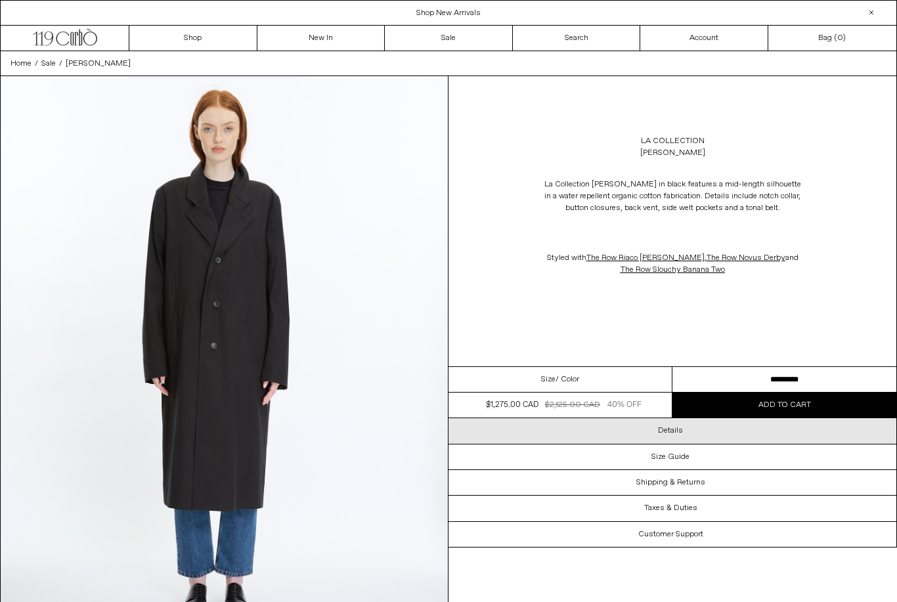
click at [687, 434] on div "Details" at bounding box center [672, 430] width 448 height 25
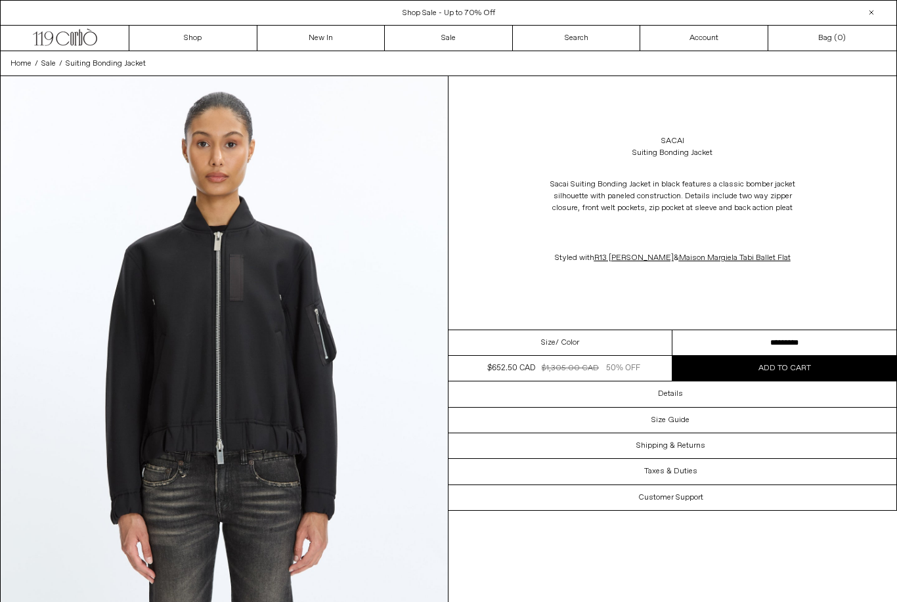
click at [801, 354] on select "**********" at bounding box center [784, 343] width 224 height 26
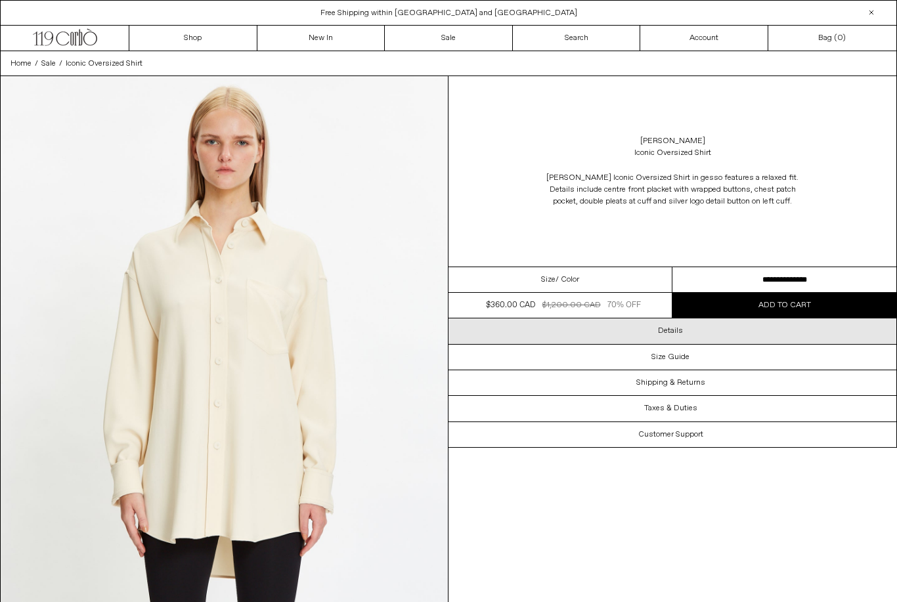
click at [644, 336] on div "Details" at bounding box center [672, 330] width 448 height 25
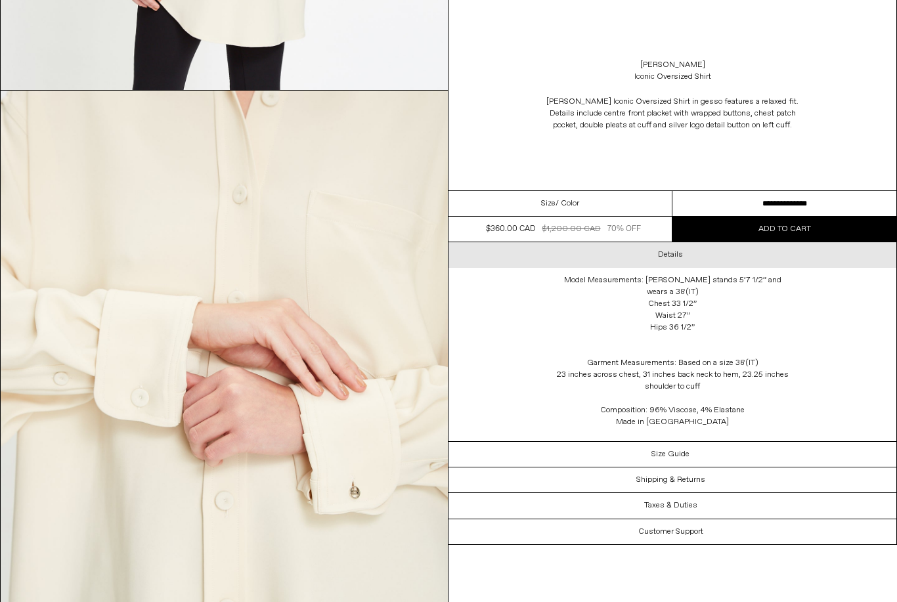
scroll to position [2265, 0]
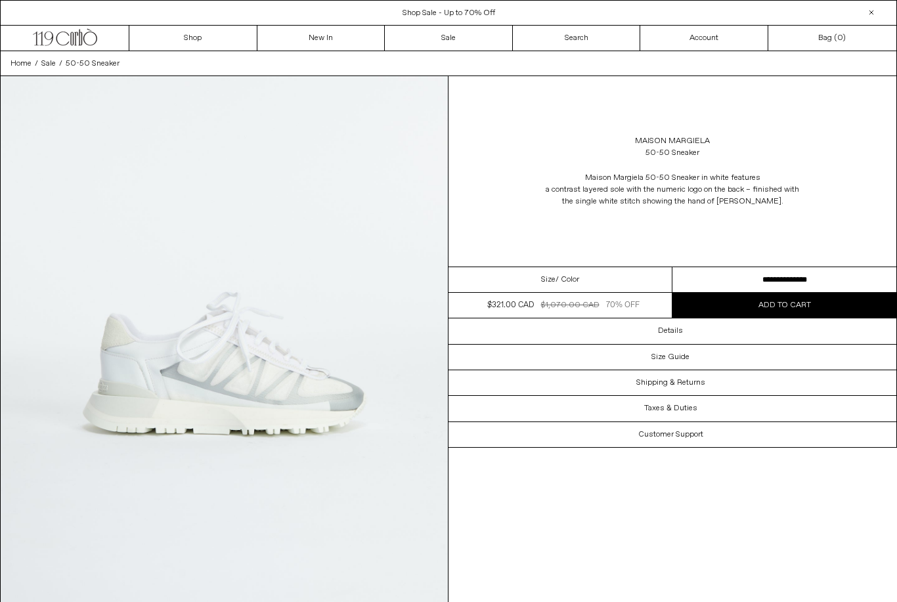
click at [861, 282] on select "**********" at bounding box center [784, 280] width 224 height 26
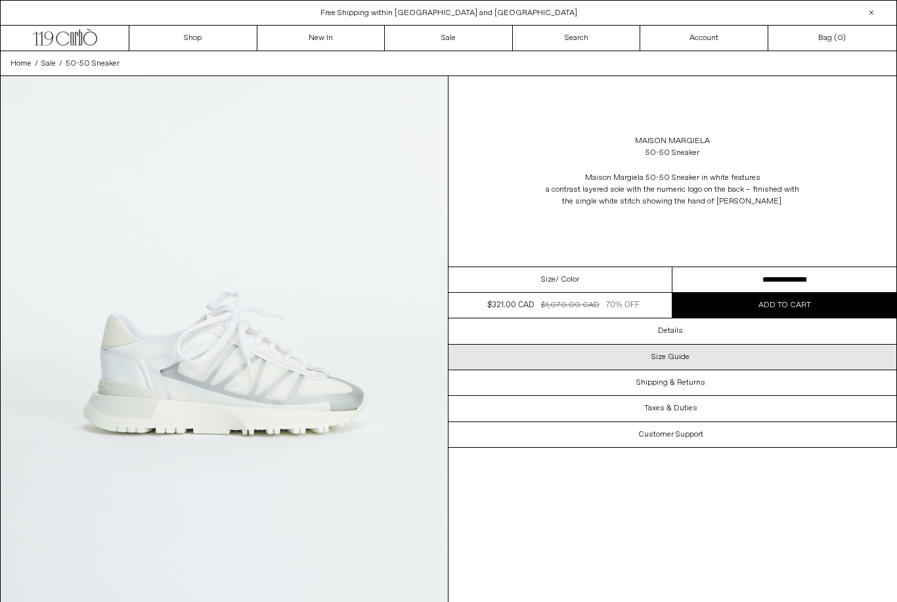
click at [692, 354] on div "Size Guide" at bounding box center [672, 357] width 448 height 25
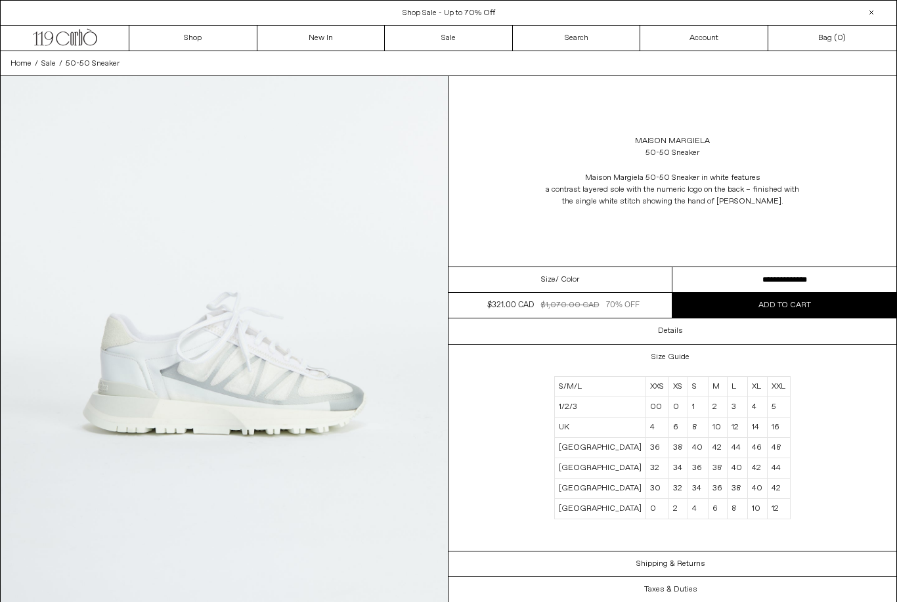
click at [850, 212] on div "[PERSON_NAME] 50-50 Sneaker in white features a contrast layered sole with the …" at bounding box center [672, 189] width 448 height 49
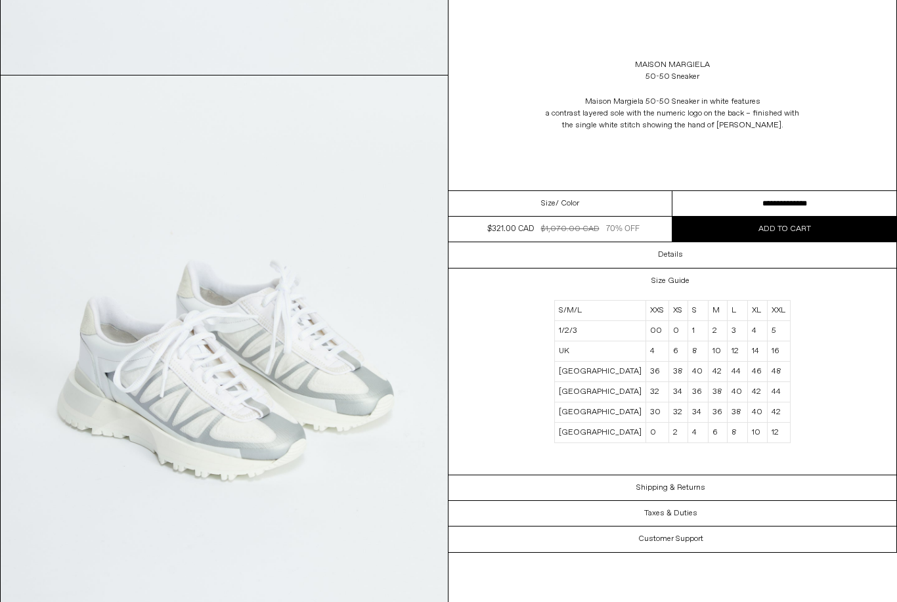
scroll to position [2244, 0]
